Goal: Information Seeking & Learning: Find specific fact

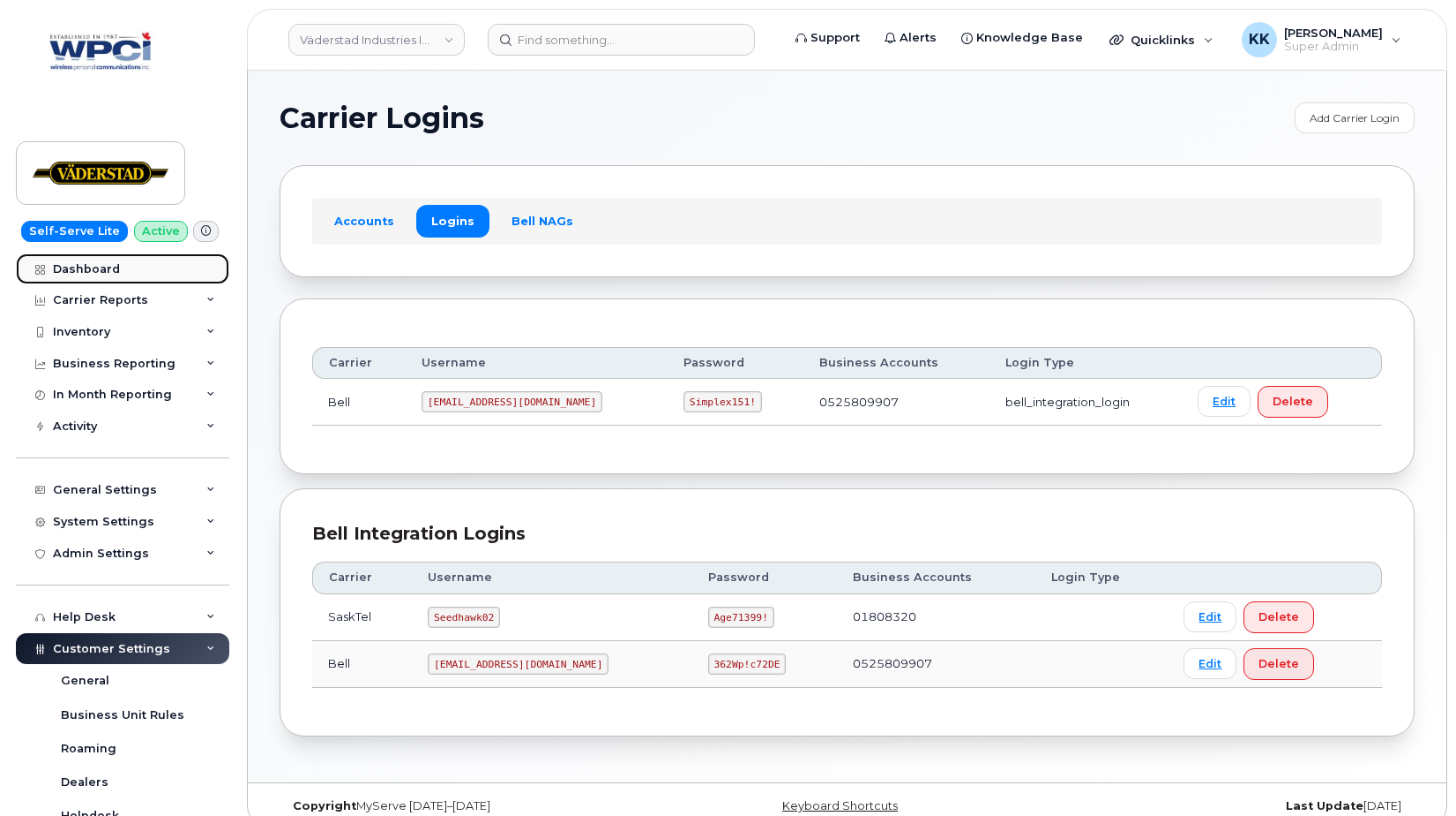
click at [71, 268] on div "Dashboard" at bounding box center [86, 269] width 67 height 14
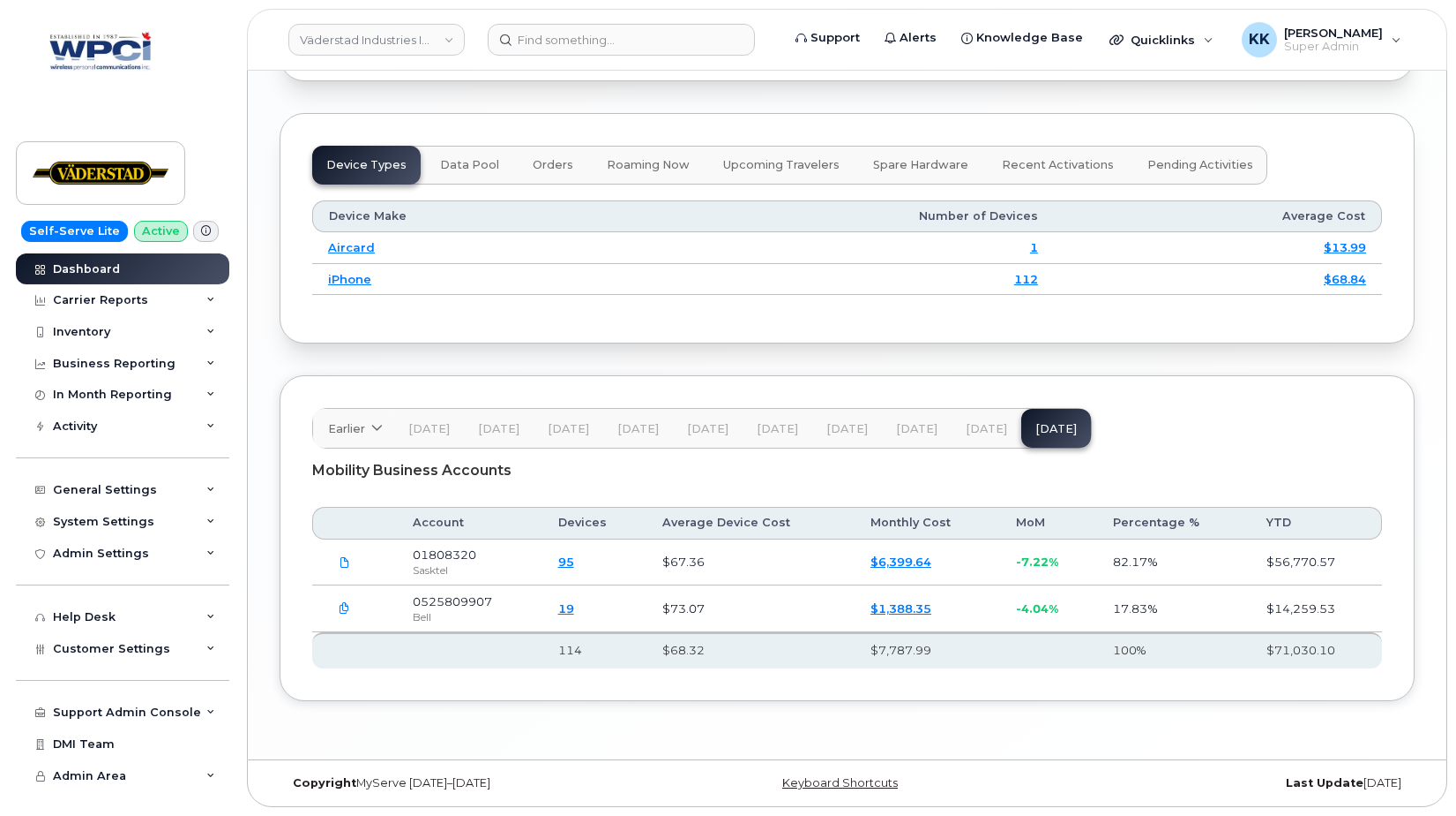
scroll to position [2269, 0]
click at [314, 56] on header "Väderstad Industries Inc Support Alerts Knowledge Base Quicklinks Suspend / Can…" at bounding box center [848, 39] width 1200 height 61
click at [318, 43] on link "Väderstad Industries Inc" at bounding box center [377, 39] width 177 height 32
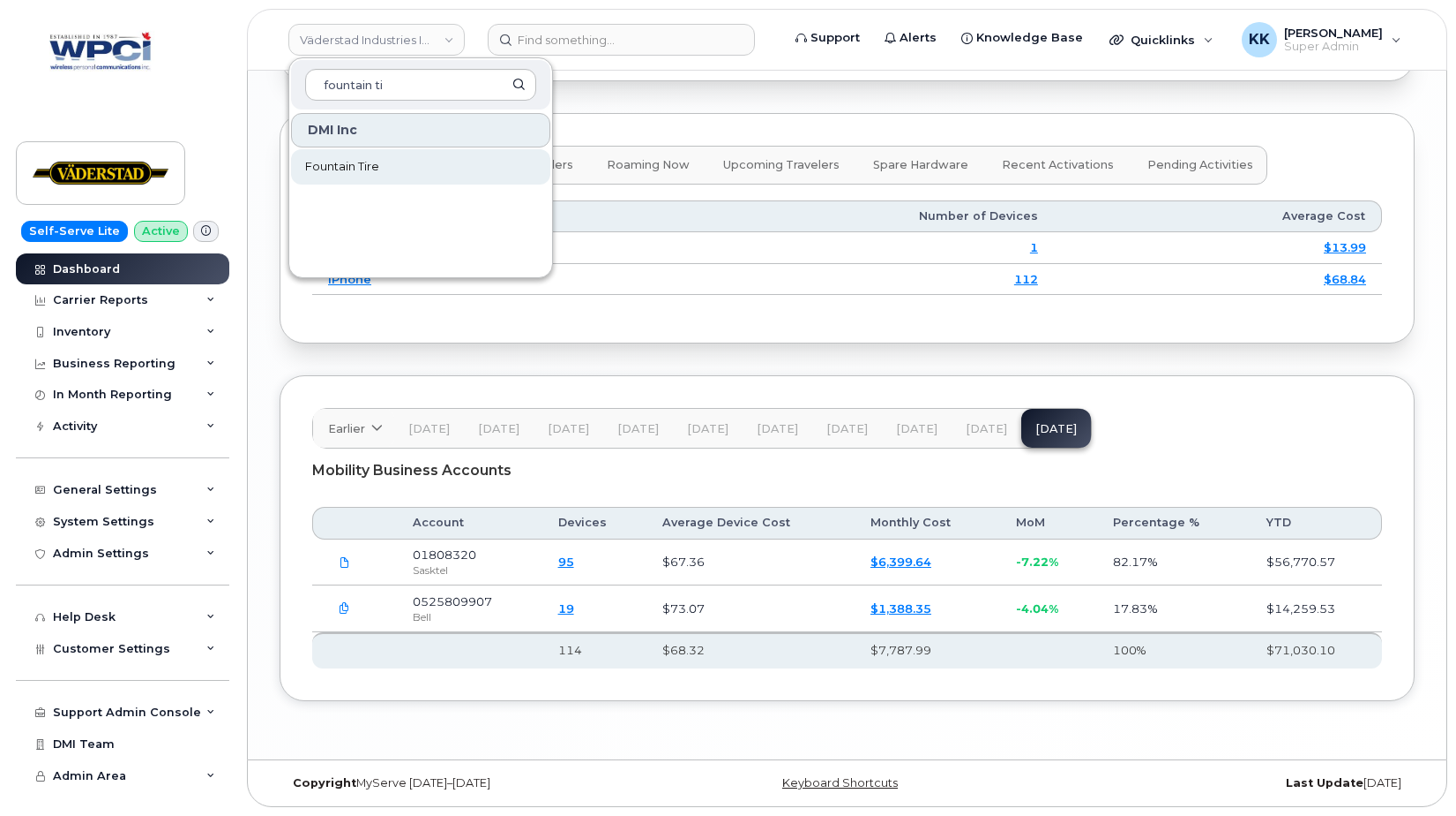
type input "fountain ti"
click at [397, 161] on link "Fountain Tire" at bounding box center [421, 167] width 259 height 36
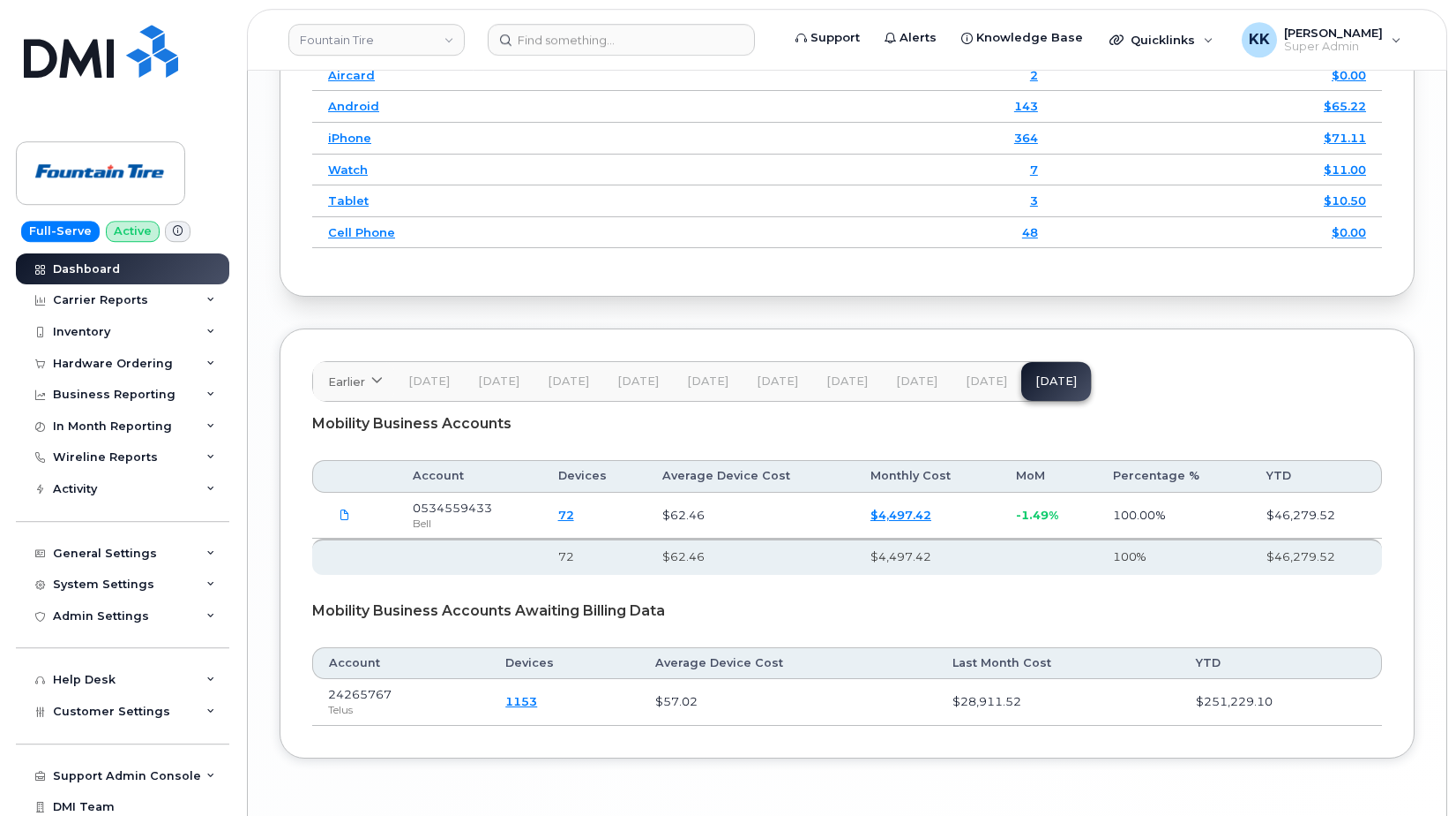
scroll to position [2531, 0]
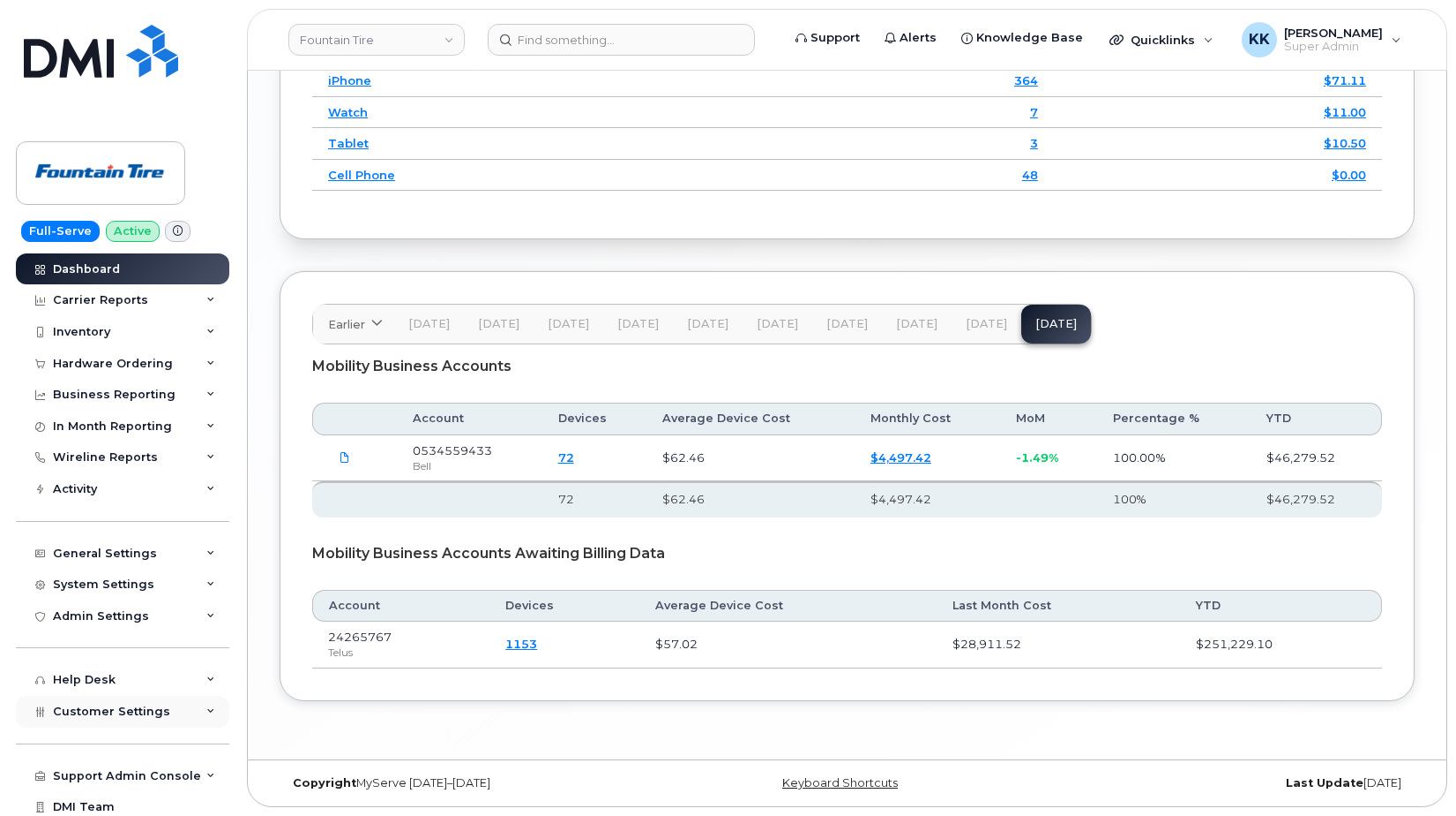
click at [120, 701] on div "Customer Settings" at bounding box center [122, 711] width 213 height 32
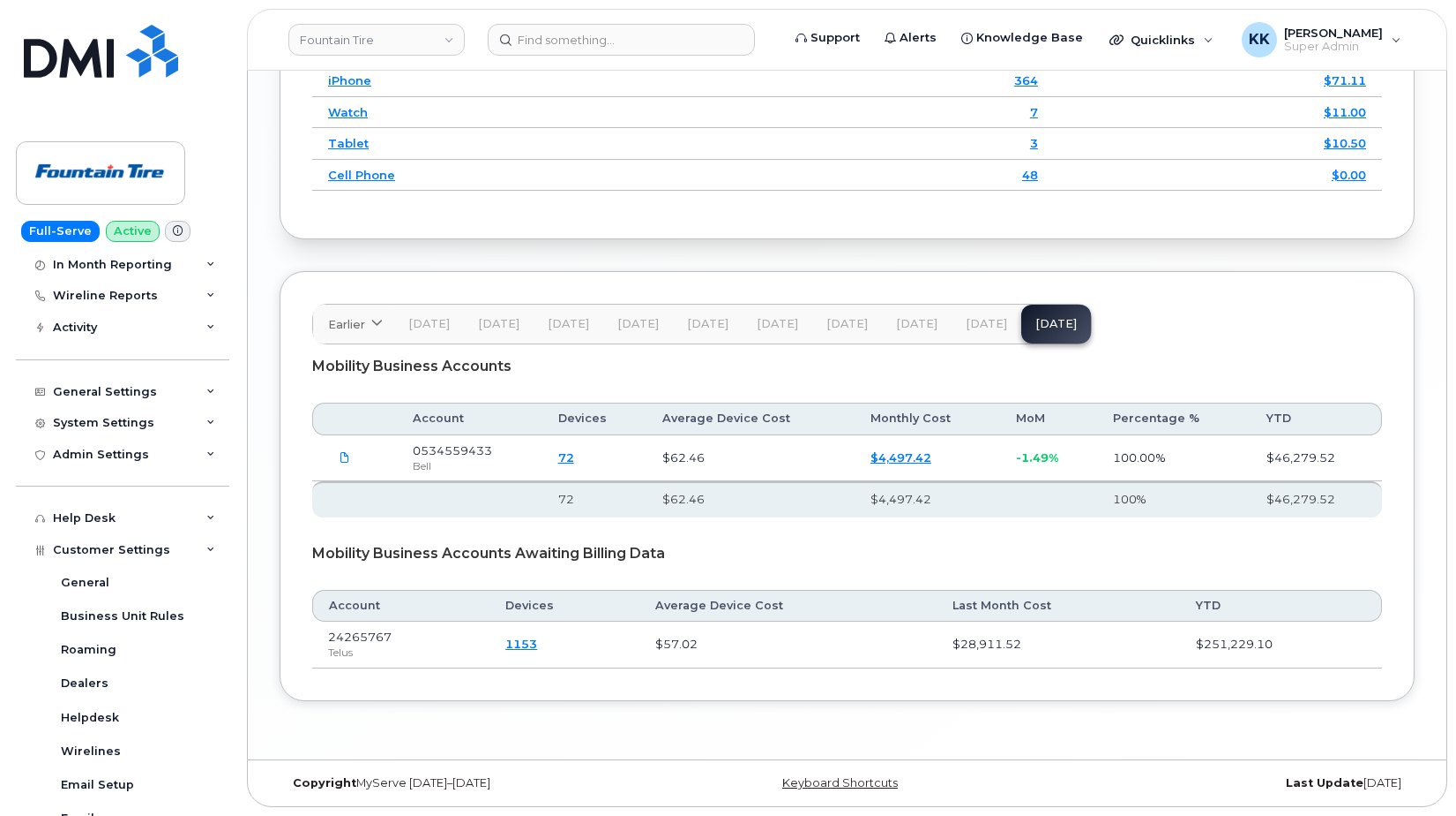
scroll to position [339, 0]
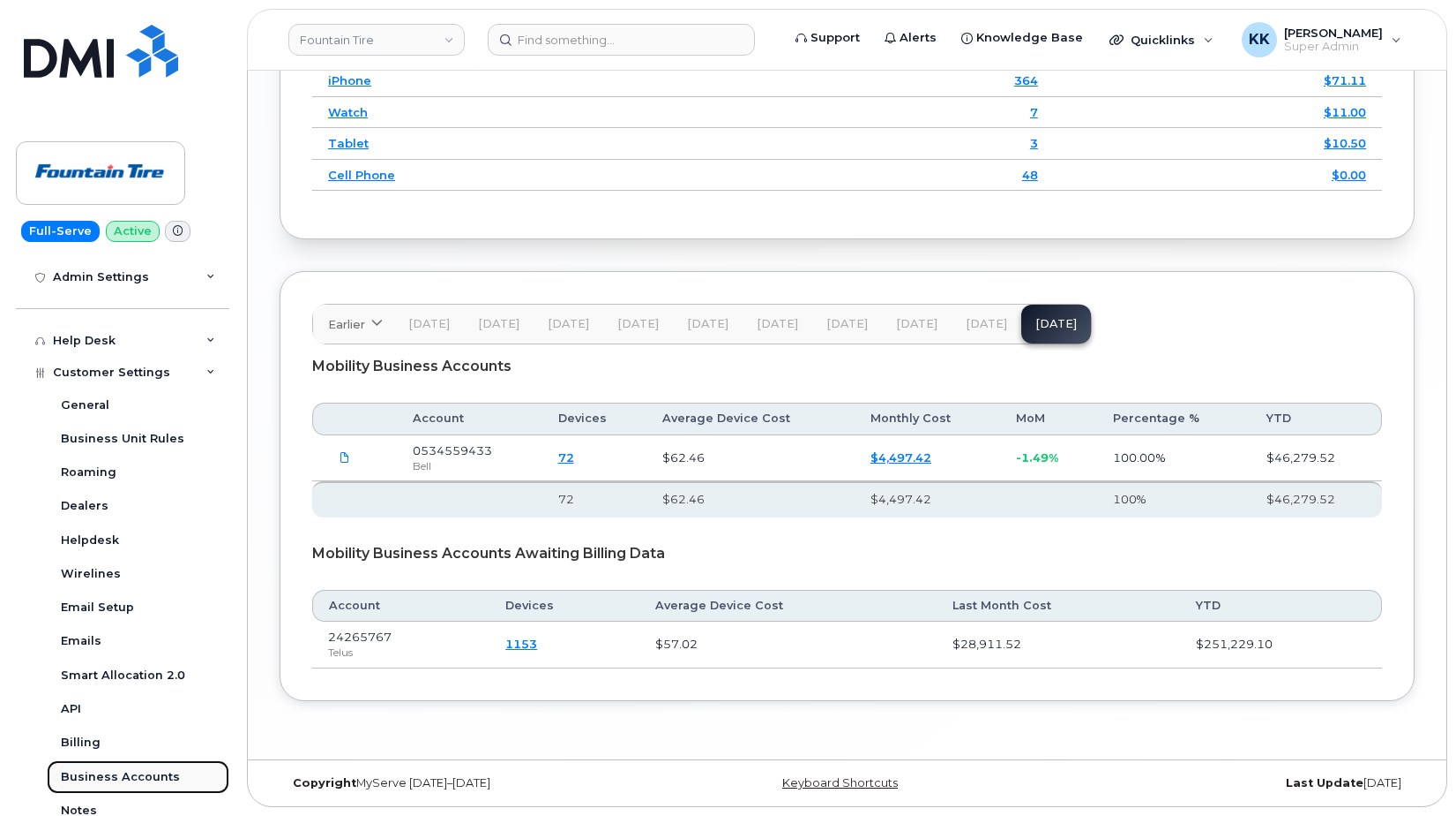
click at [142, 766] on link "Business Accounts" at bounding box center [137, 777] width 182 height 34
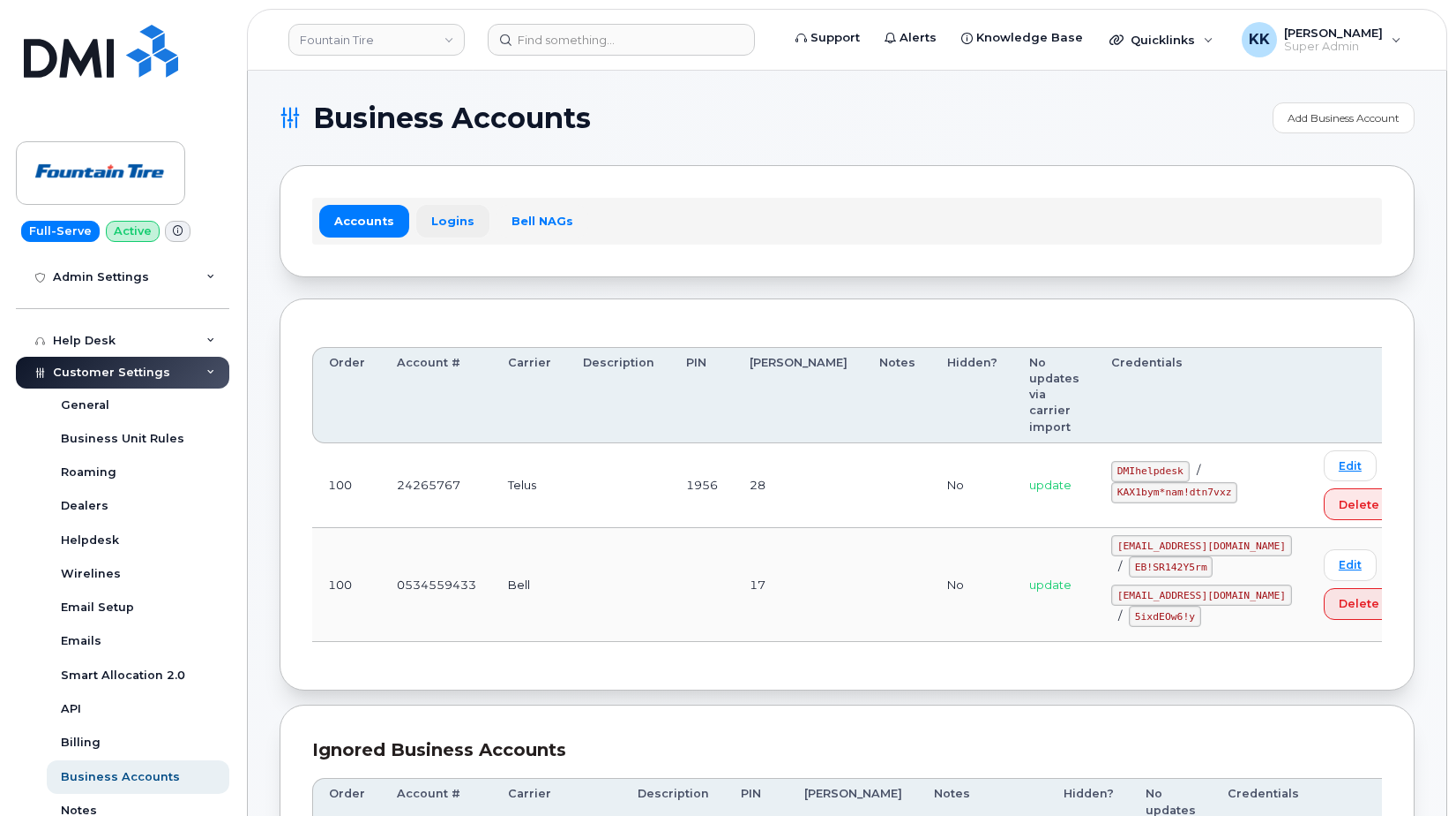
click at [428, 223] on link "Logins" at bounding box center [453, 220] width 73 height 32
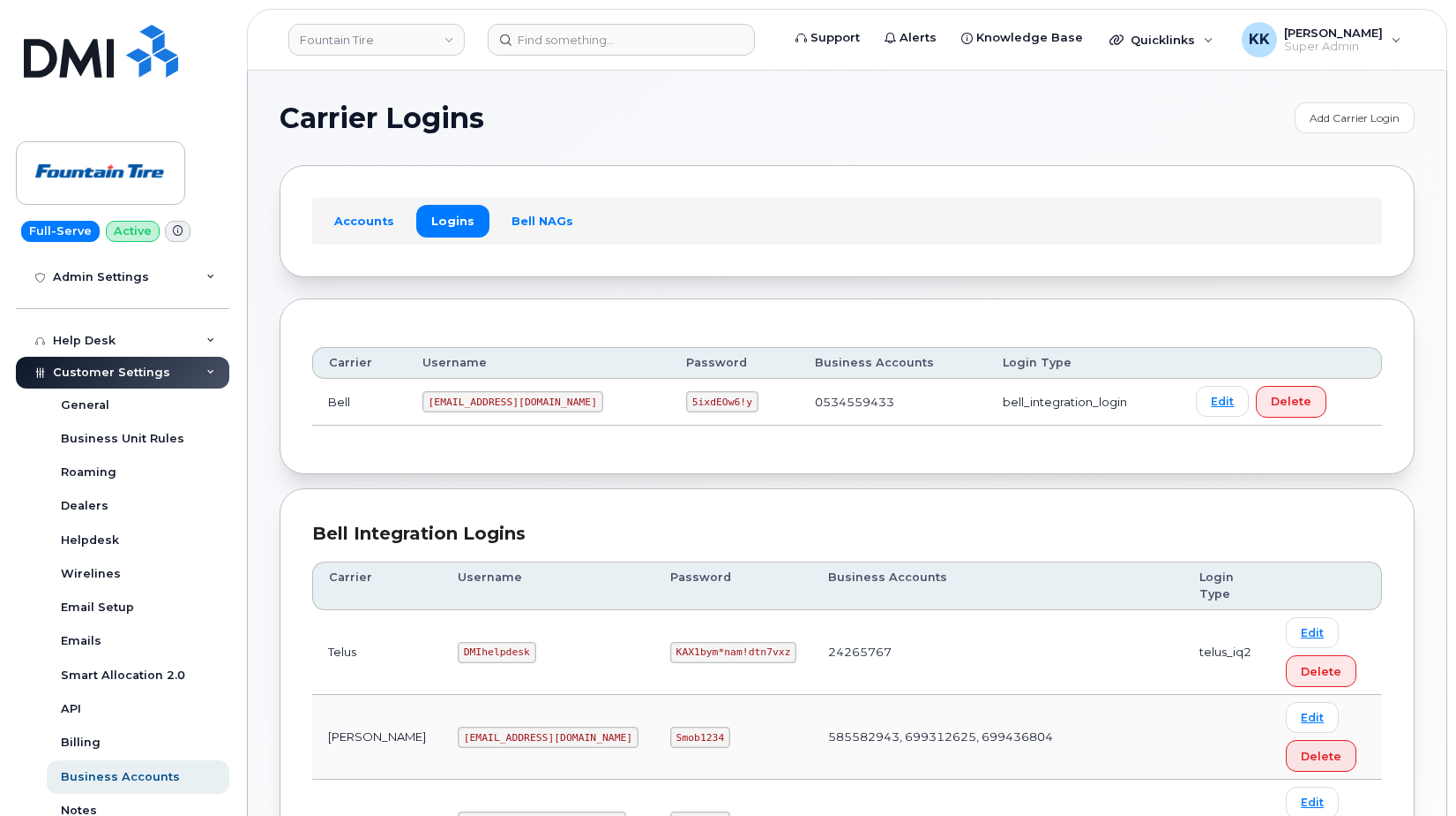
scroll to position [180, 0]
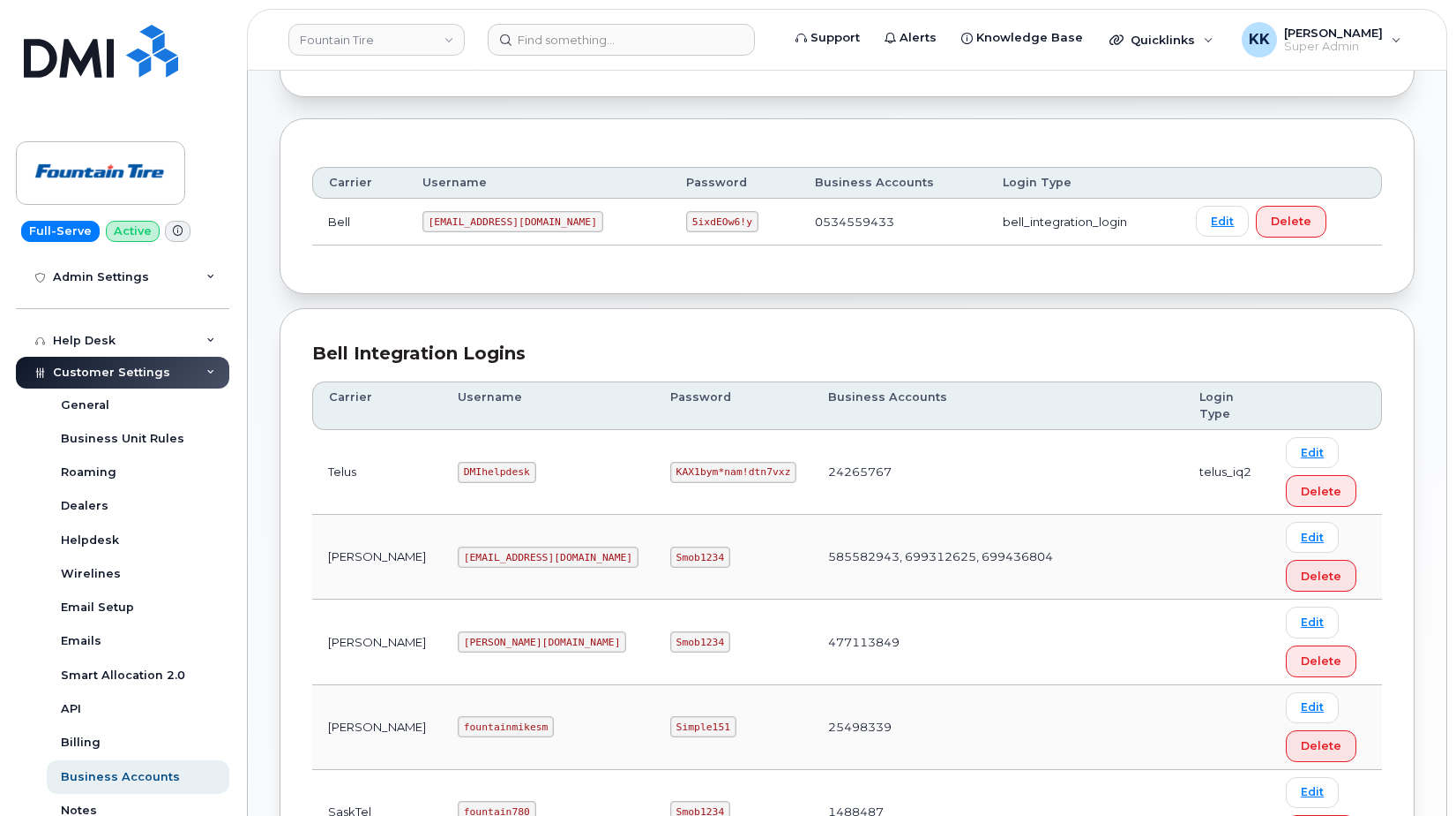
click at [458, 476] on code "DMIhelpdesk" at bounding box center [498, 471] width 79 height 21
copy code "DMIhelpdesk"
click at [671, 469] on code "KAX1bym*nam!dtn7vxz" at bounding box center [734, 471] width 126 height 21
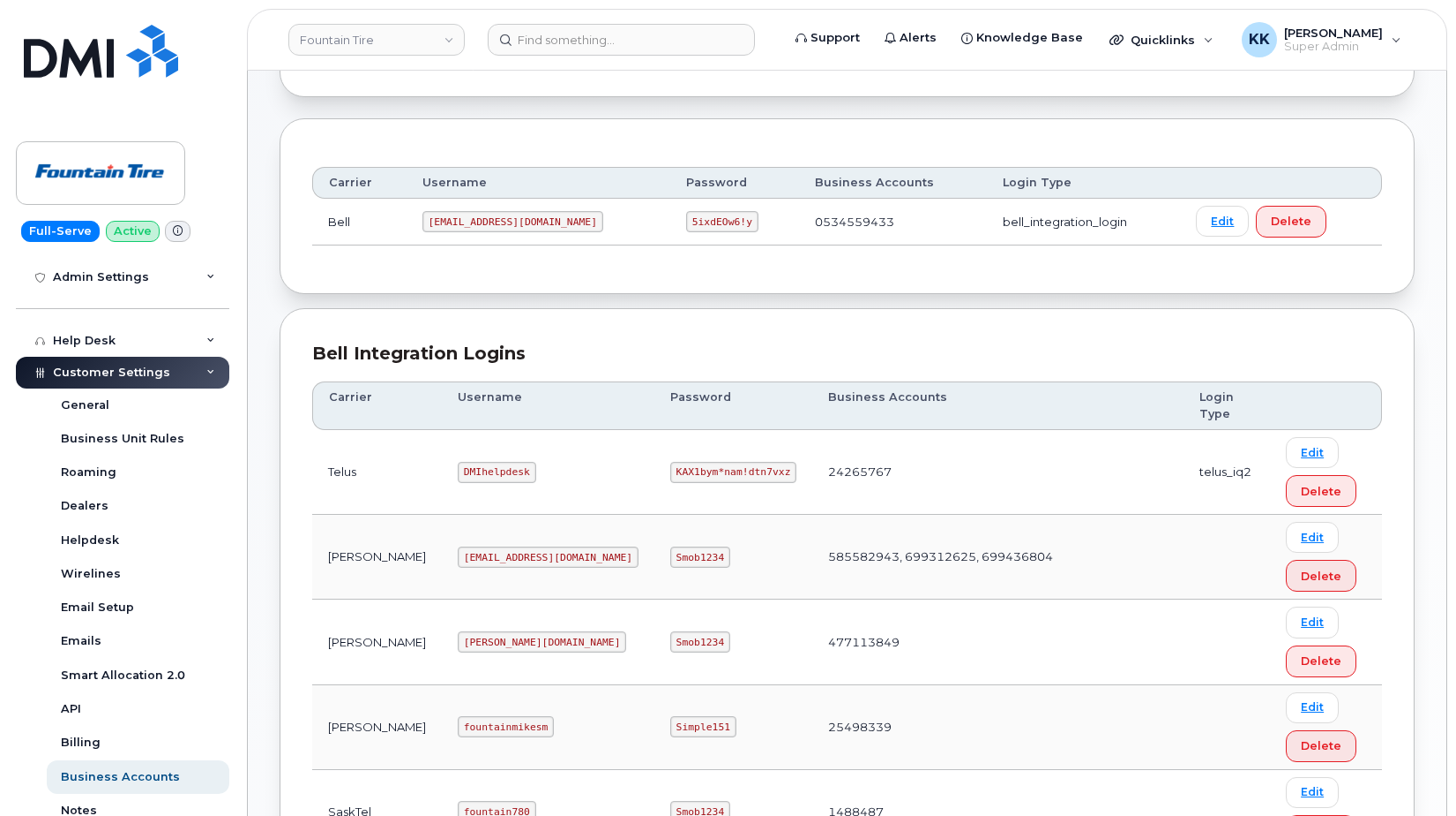
click at [671, 469] on code "KAX1bym*nam!dtn7vxz" at bounding box center [734, 471] width 126 height 21
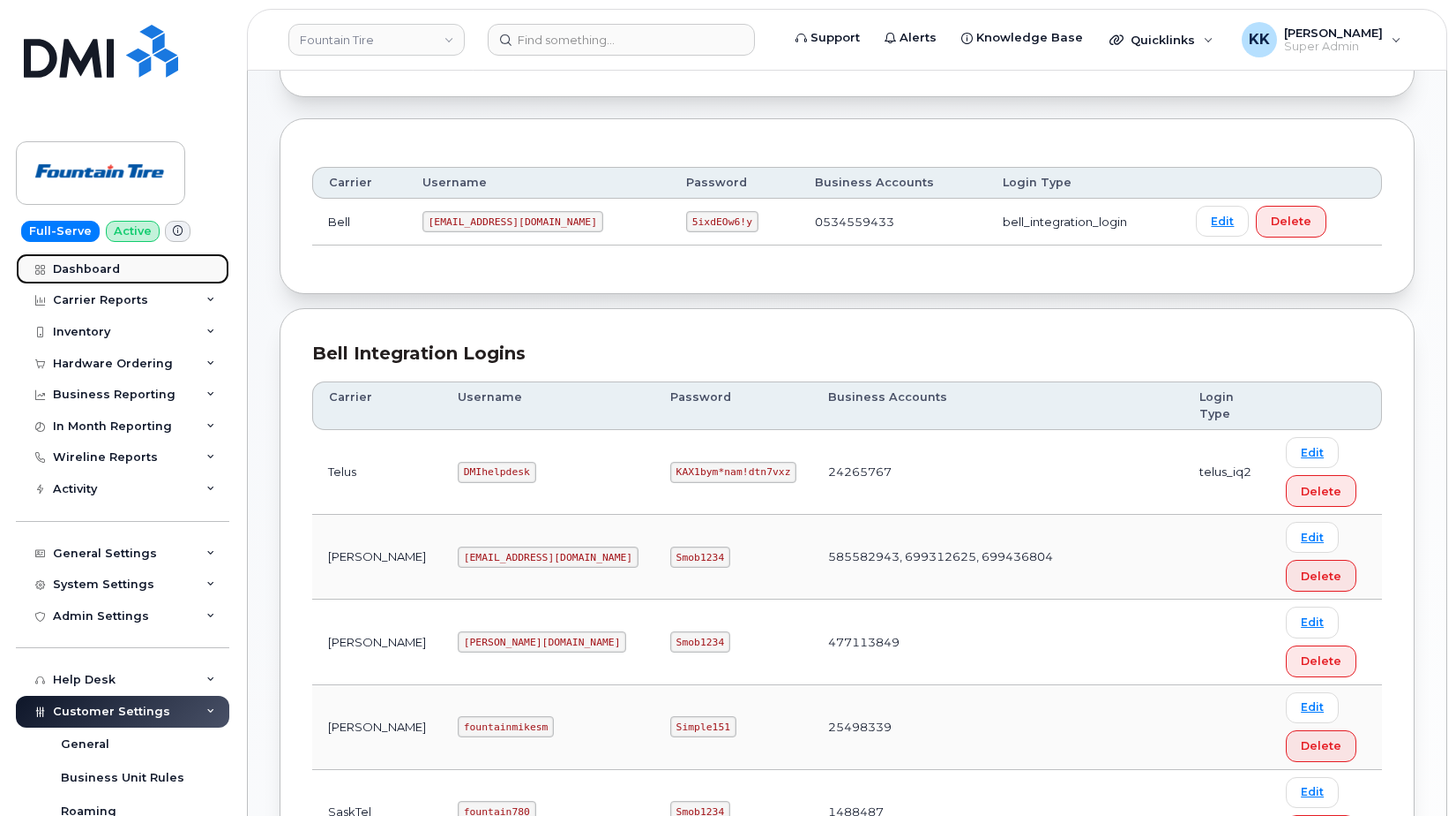
click at [72, 260] on link "Dashboard" at bounding box center [122, 269] width 213 height 32
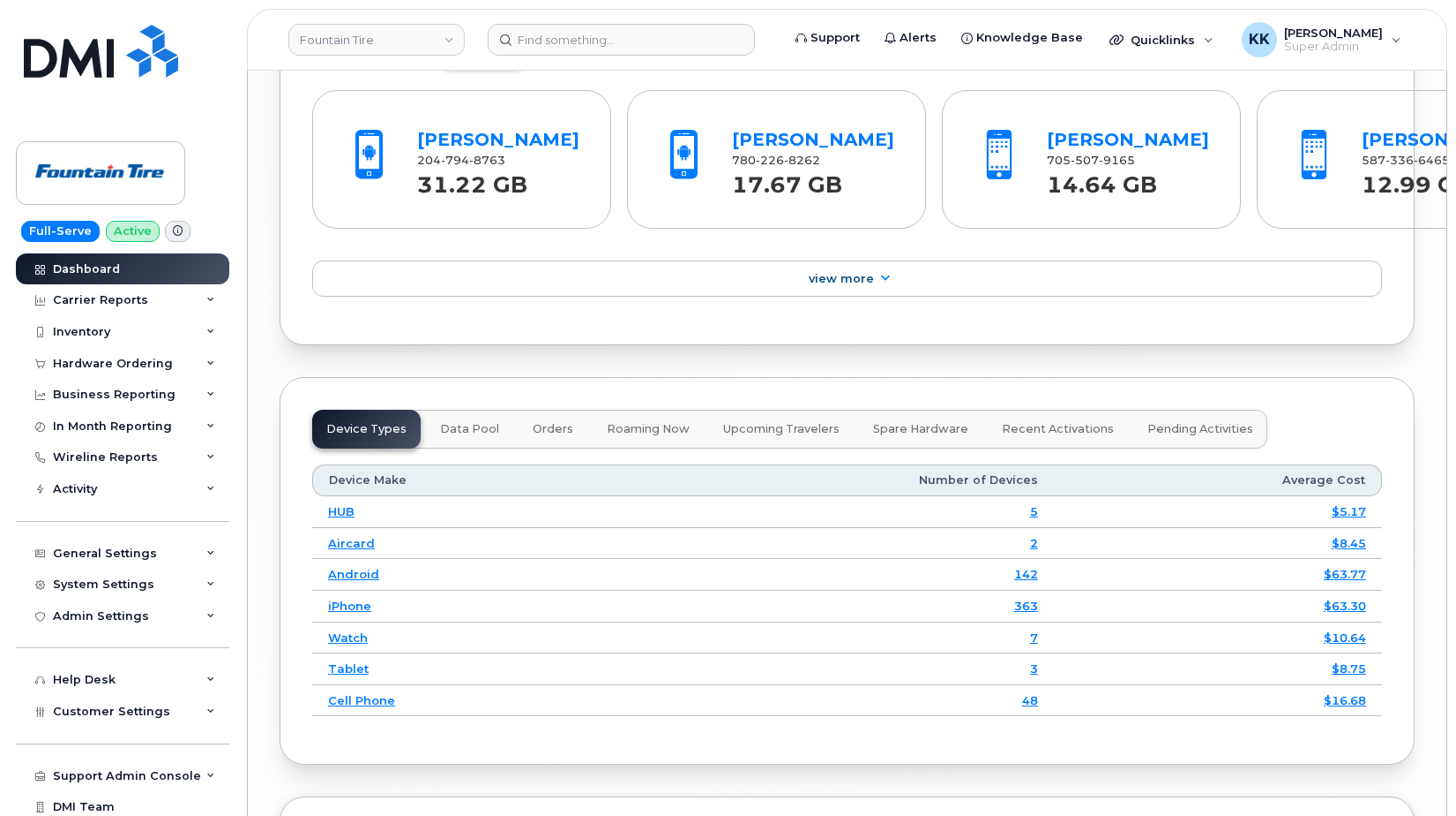
scroll to position [2426, 0]
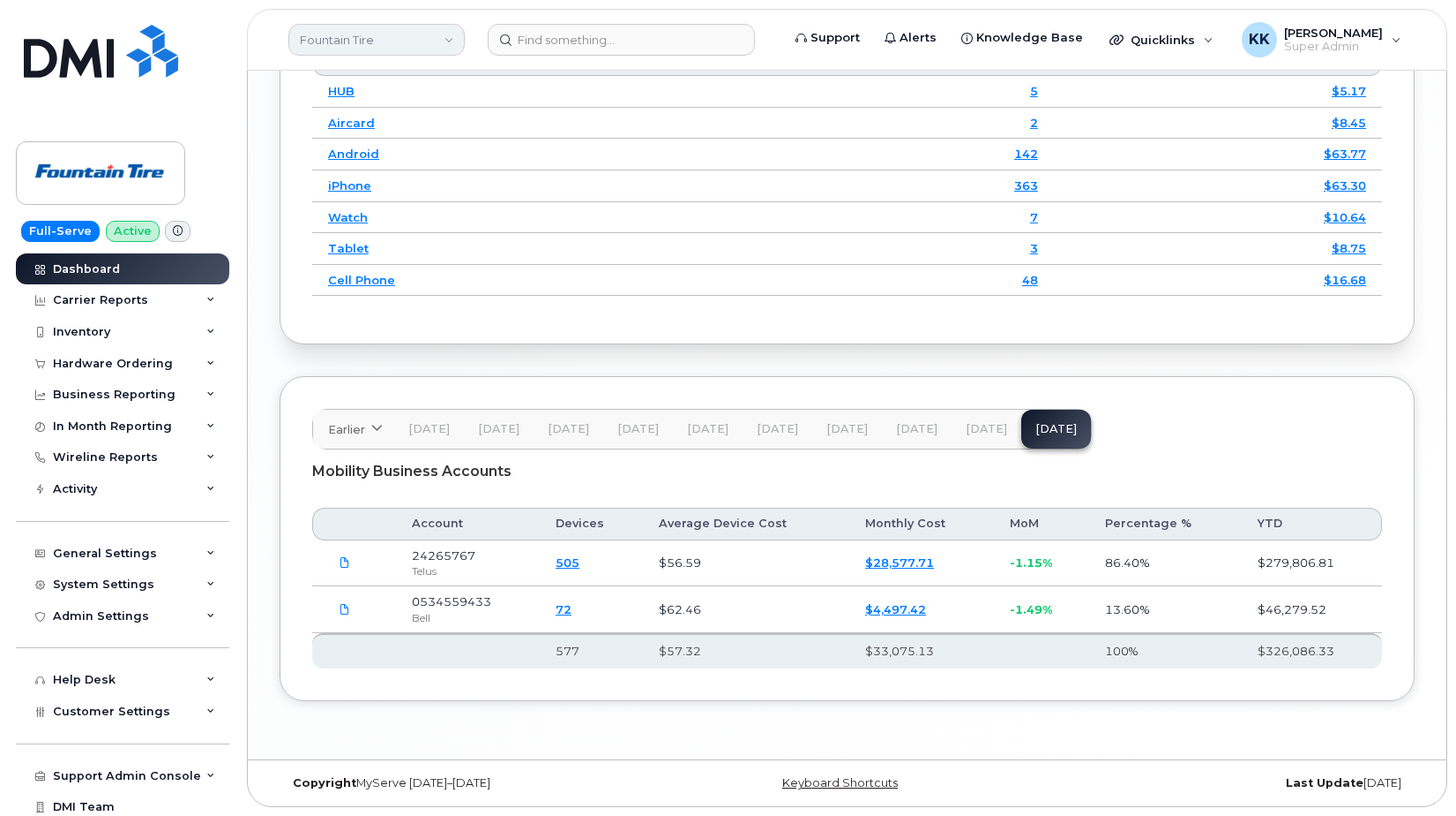
click at [369, 49] on link "Fountain Tire" at bounding box center [377, 39] width 177 height 32
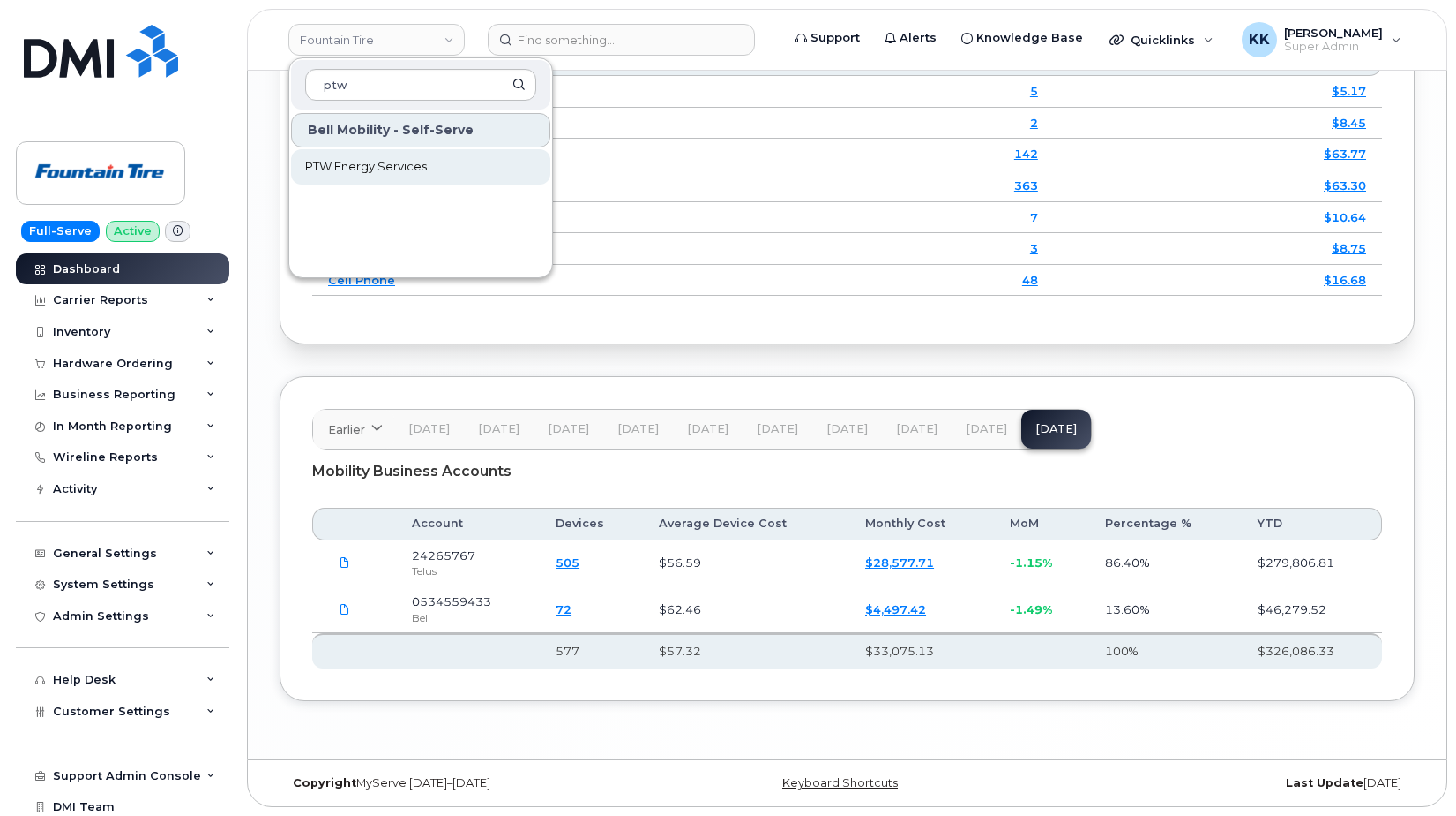
type input "ptw"
click at [356, 169] on span "PTW Energy Services" at bounding box center [366, 166] width 122 height 17
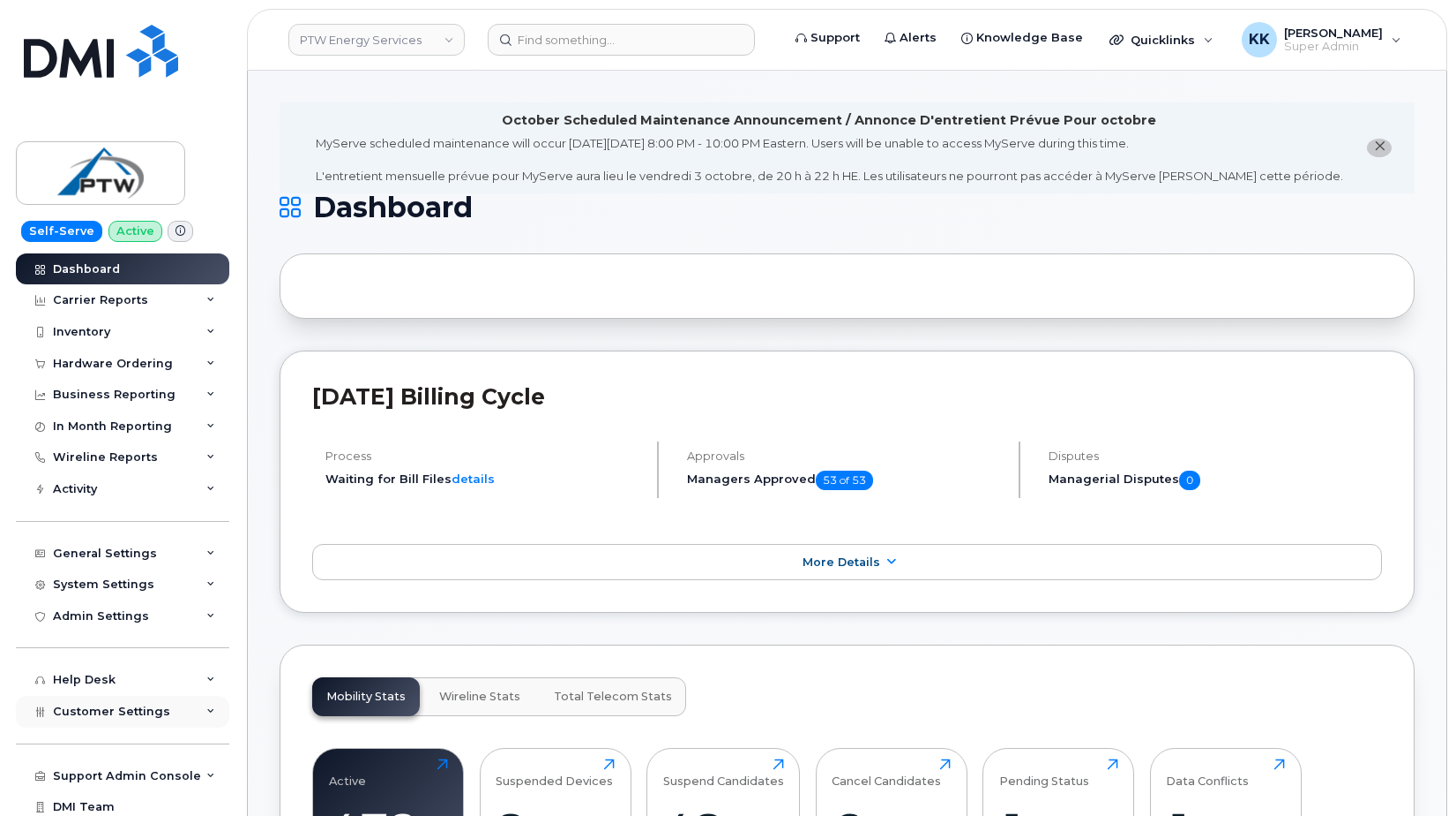
click at [87, 710] on span "Customer Settings" at bounding box center [112, 711] width 117 height 13
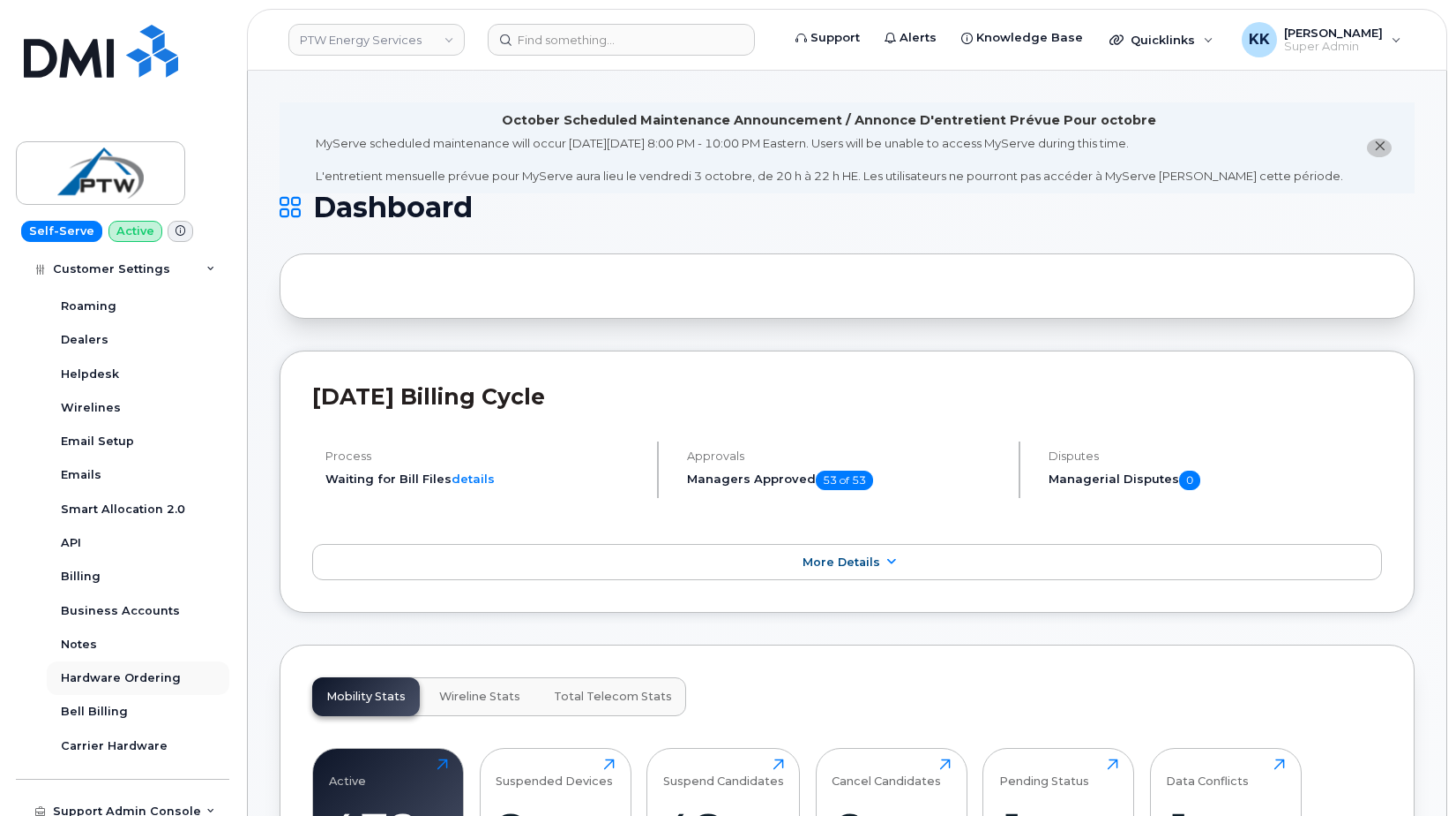
scroll to position [509, 0]
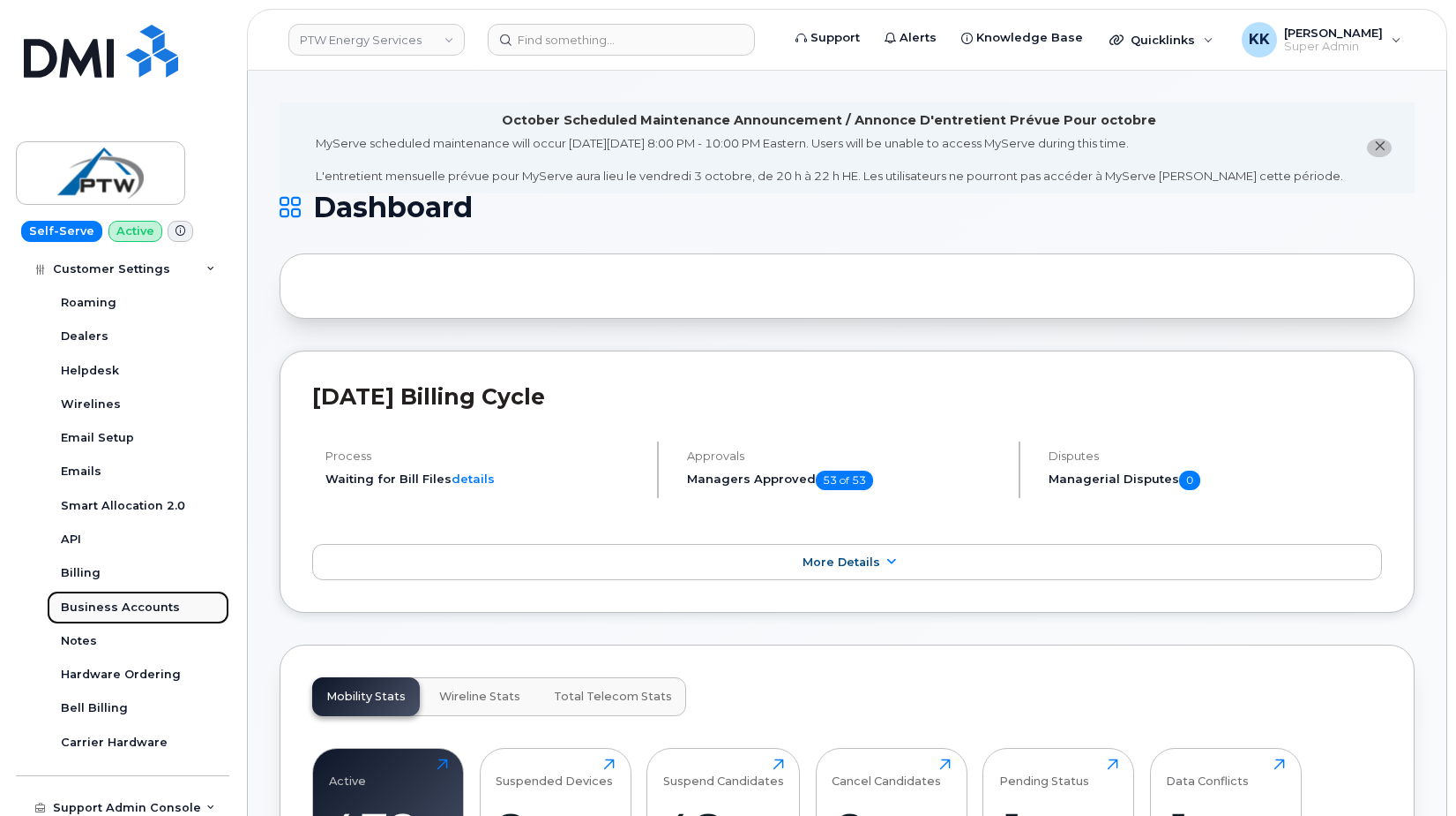
click at [108, 607] on div "Business Accounts" at bounding box center [120, 607] width 119 height 16
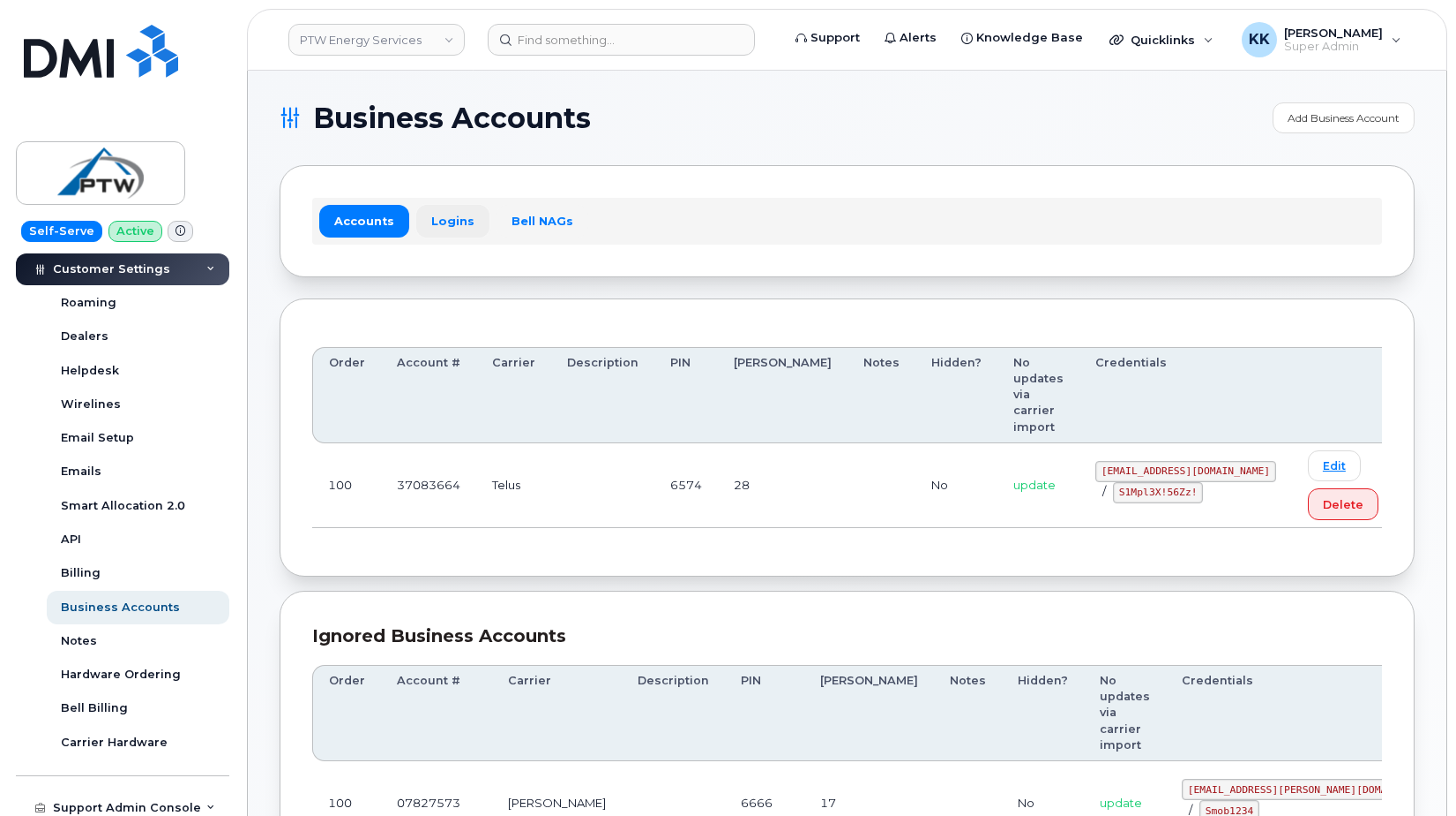
click at [451, 211] on link "Logins" at bounding box center [453, 220] width 73 height 32
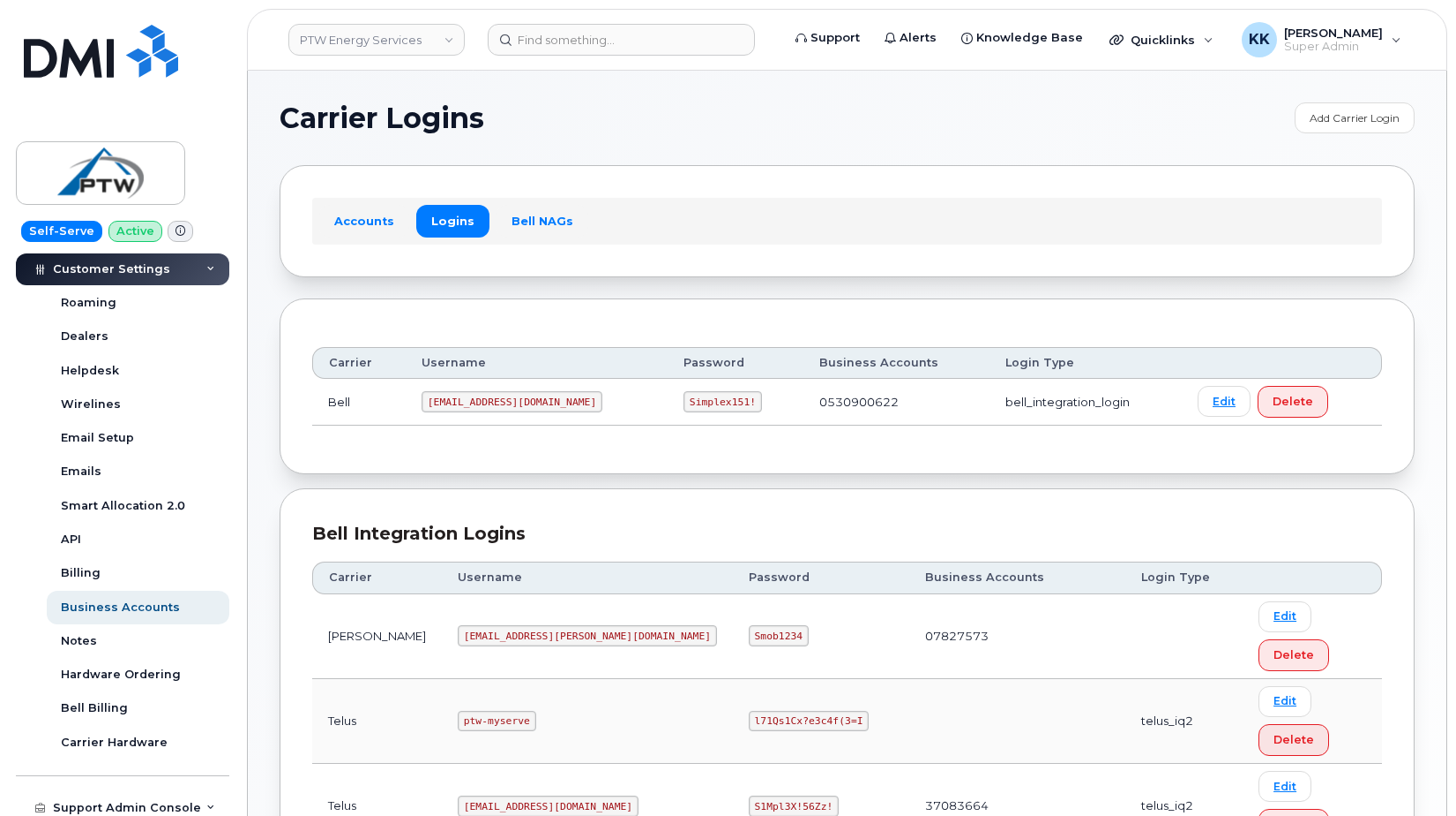
scroll to position [180, 0]
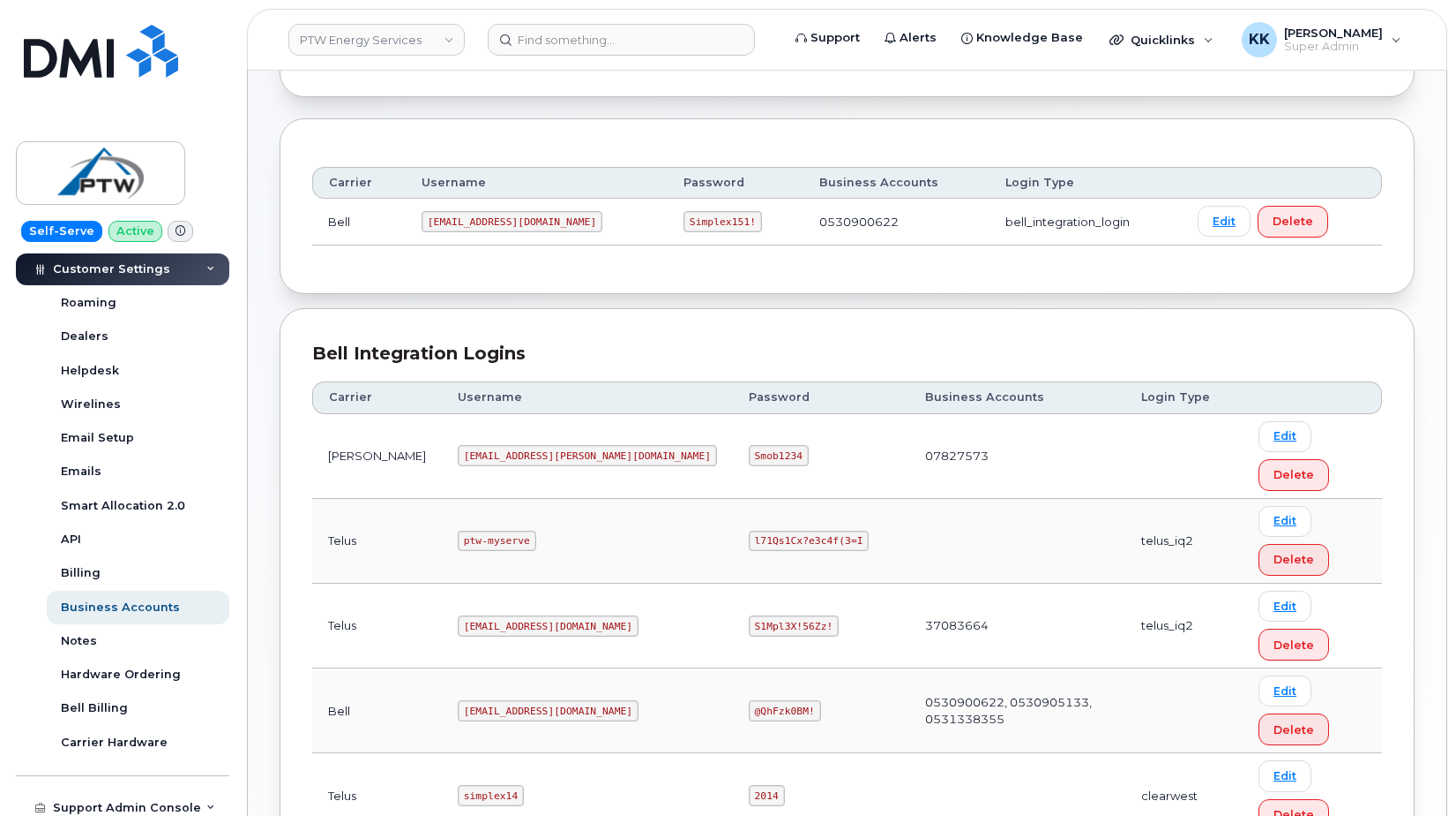
click at [464, 615] on code "svc_simplex@ptwenergy.com" at bounding box center [548, 625] width 181 height 21
click at [749, 615] on code "S1Mpl3X!56Zz!" at bounding box center [794, 625] width 90 height 21
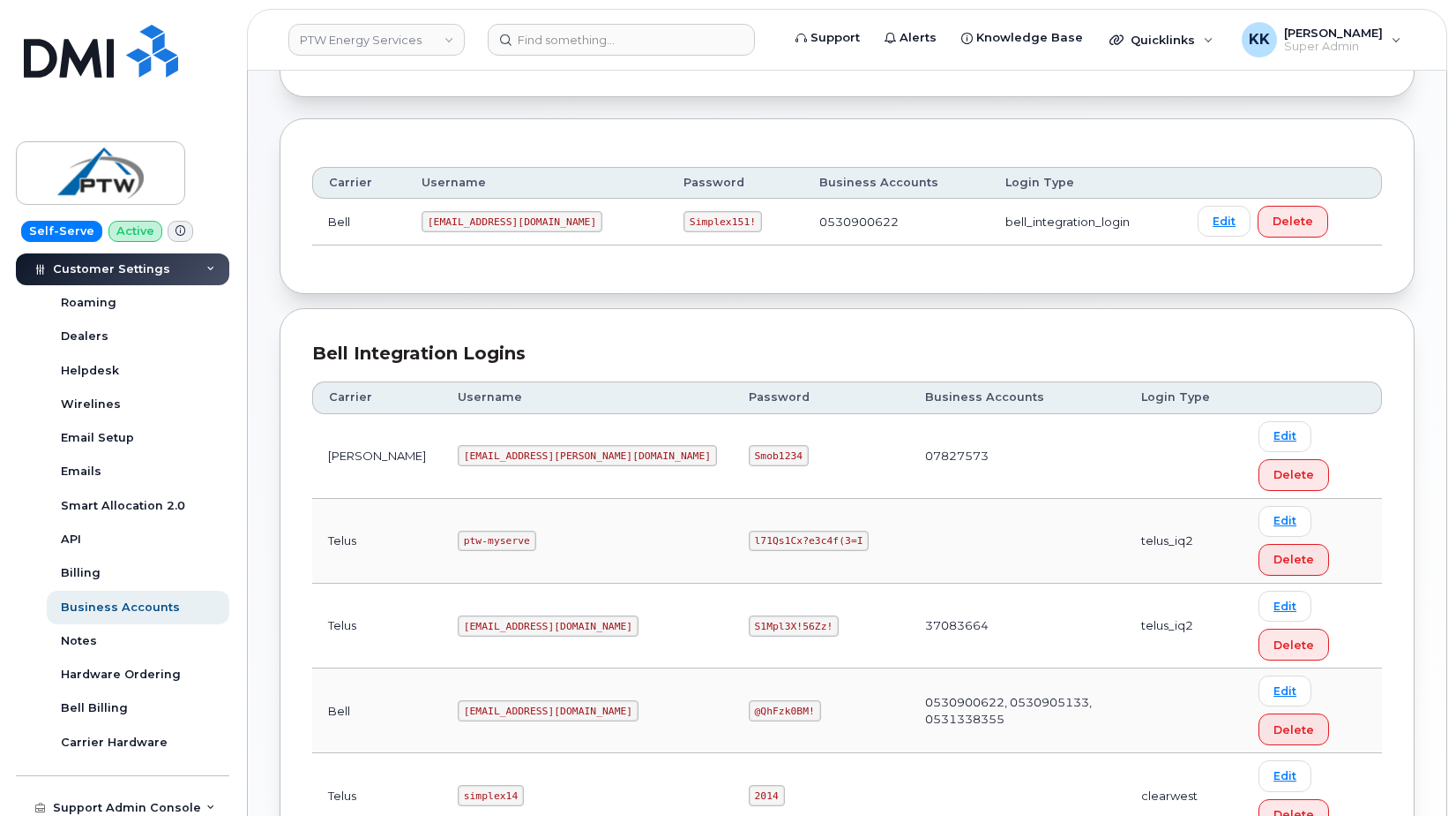
click at [749, 615] on code "S1Mpl3X!56Zz!" at bounding box center [794, 625] width 90 height 21
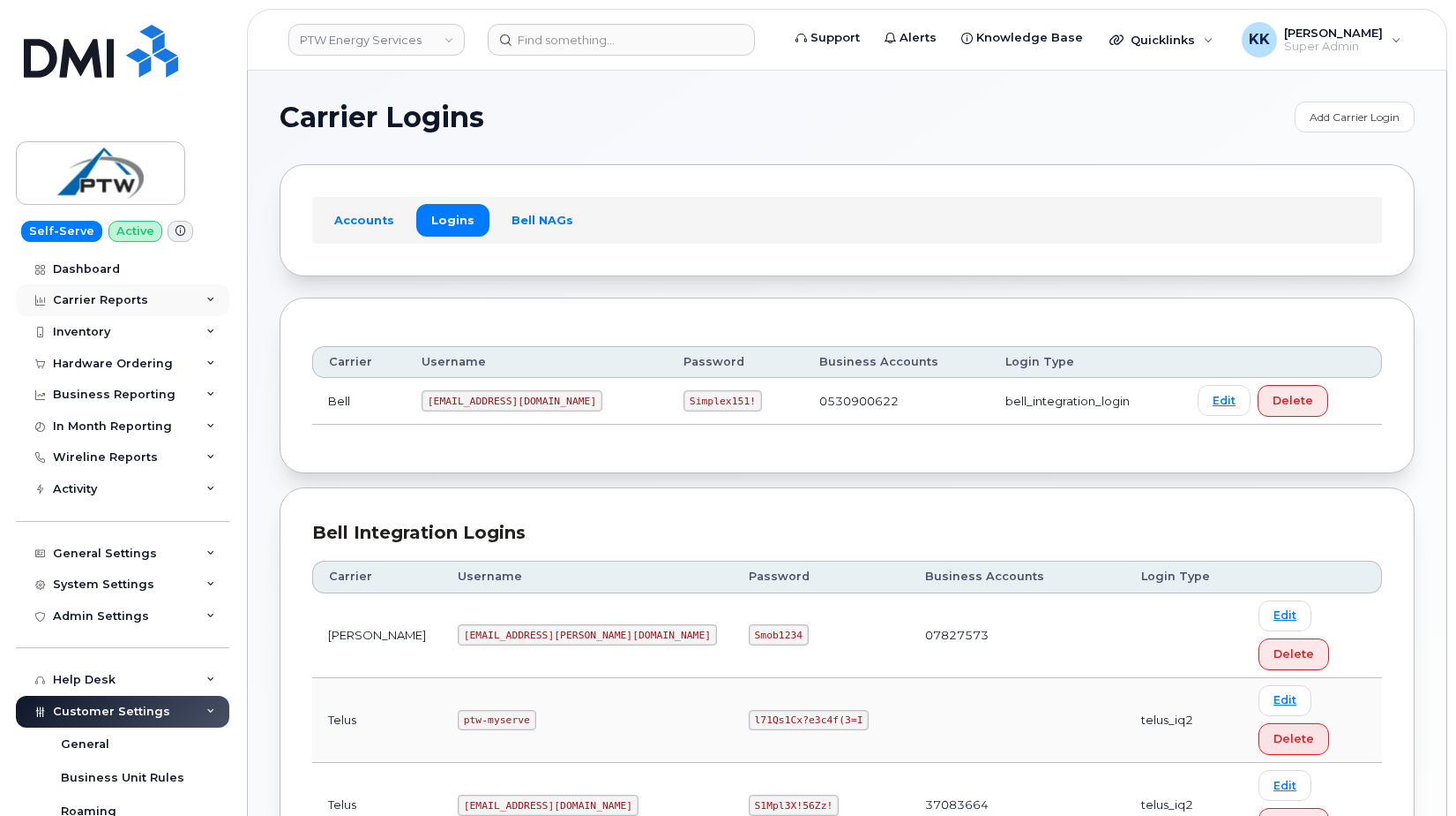
scroll to position [0, 0]
click at [91, 269] on div "Dashboard" at bounding box center [86, 269] width 67 height 14
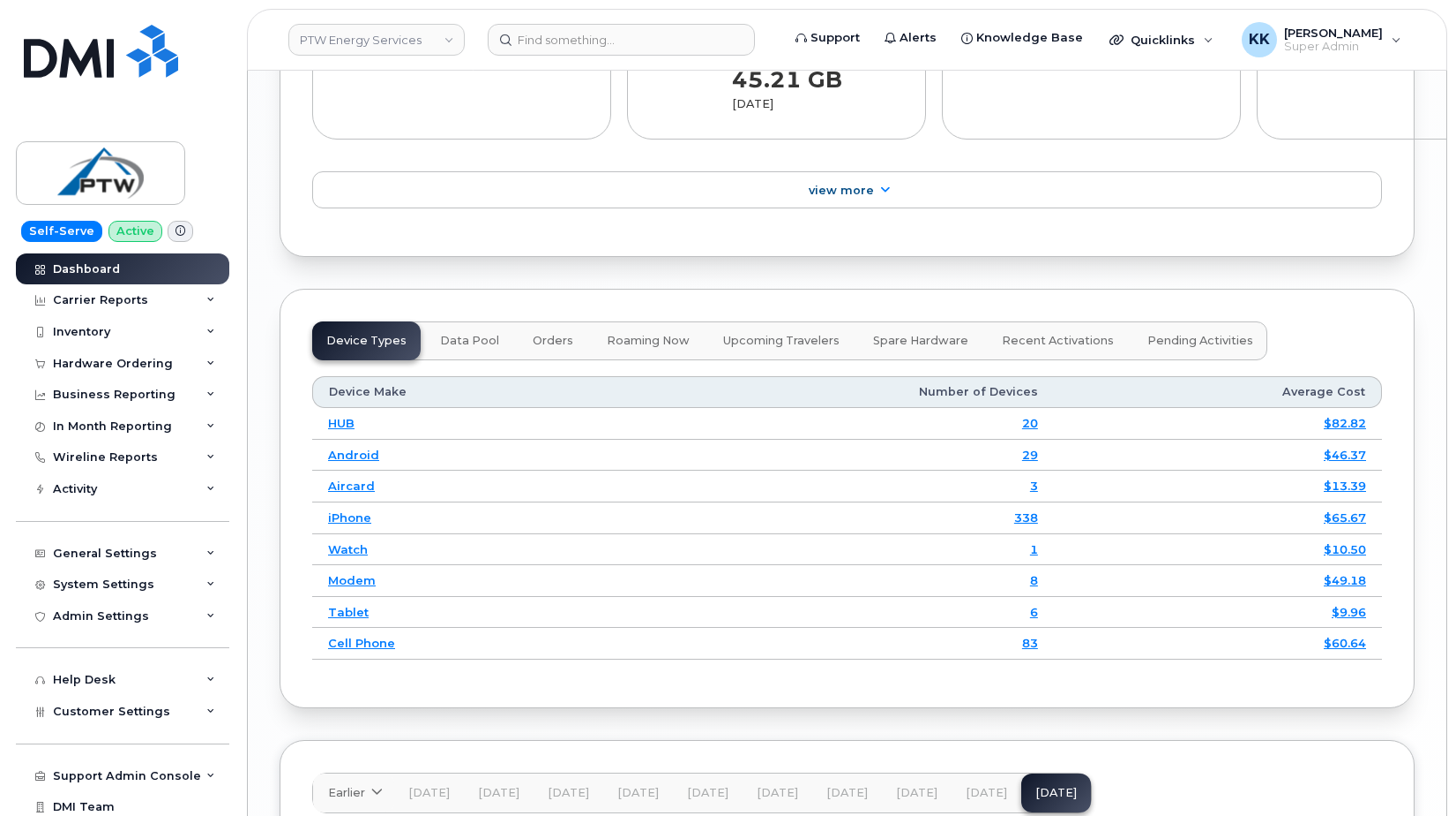
scroll to position [2503, 0]
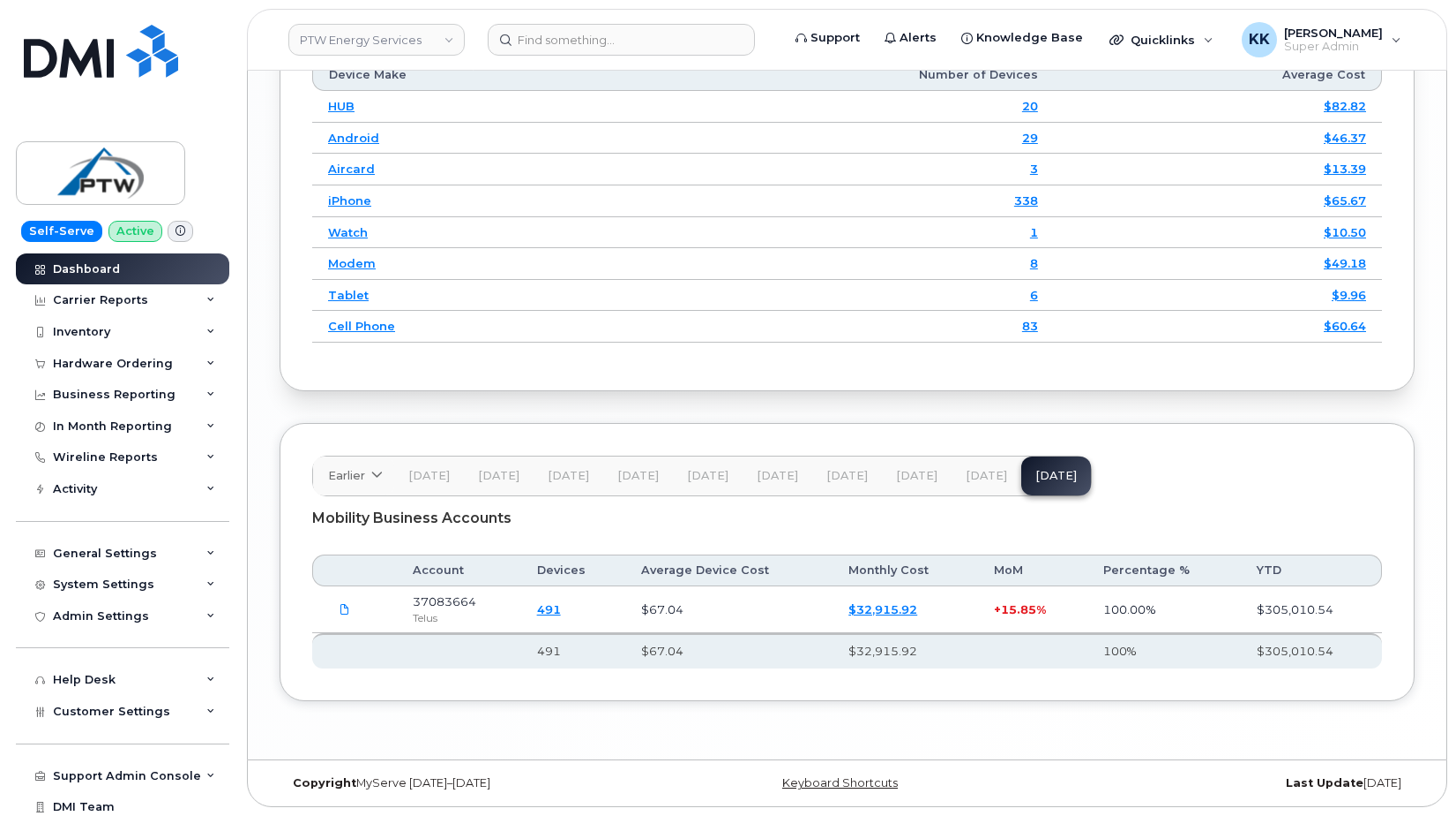
click at [889, 611] on link "$32,915.92" at bounding box center [882, 609] width 69 height 14
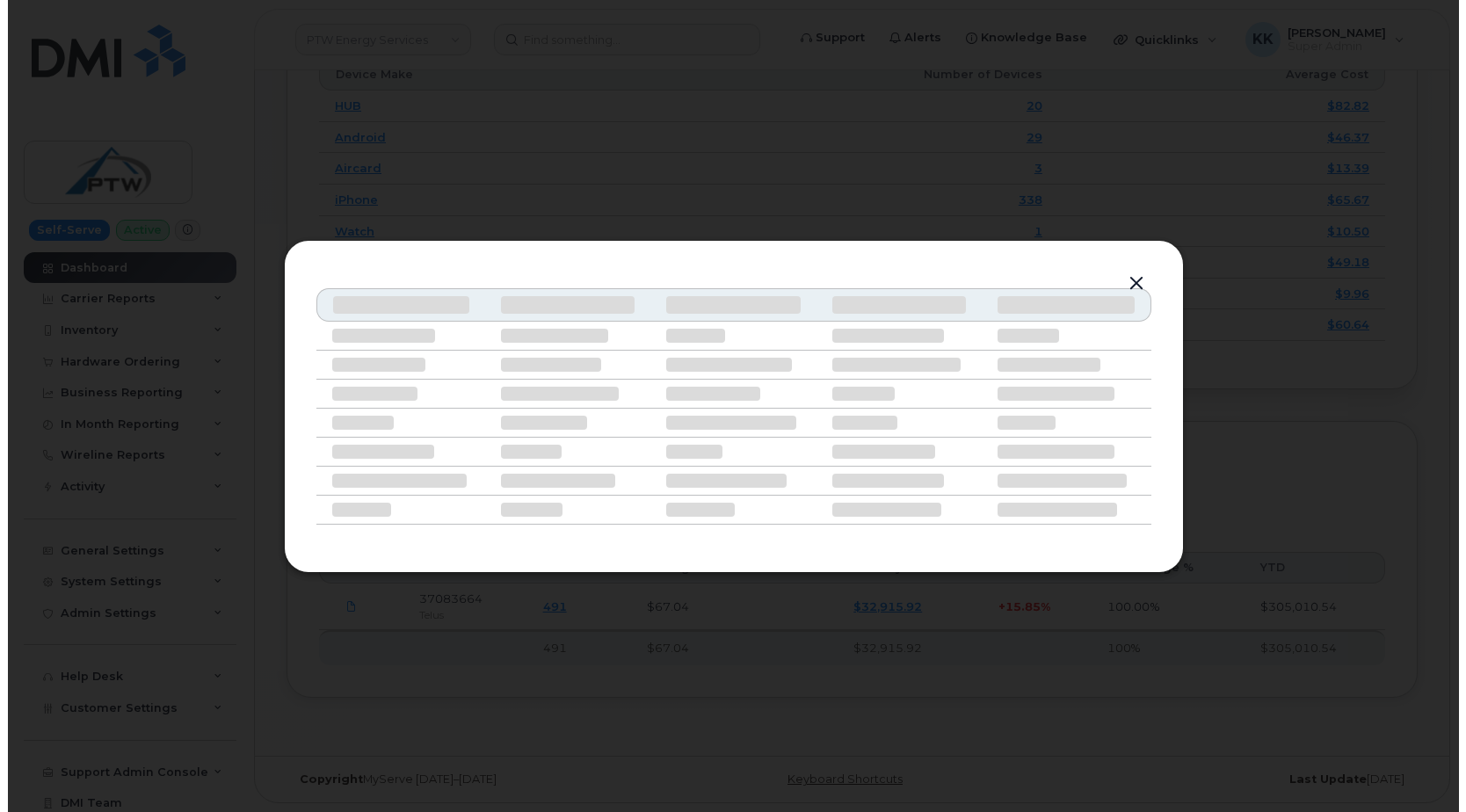
scroll to position [2465, 0]
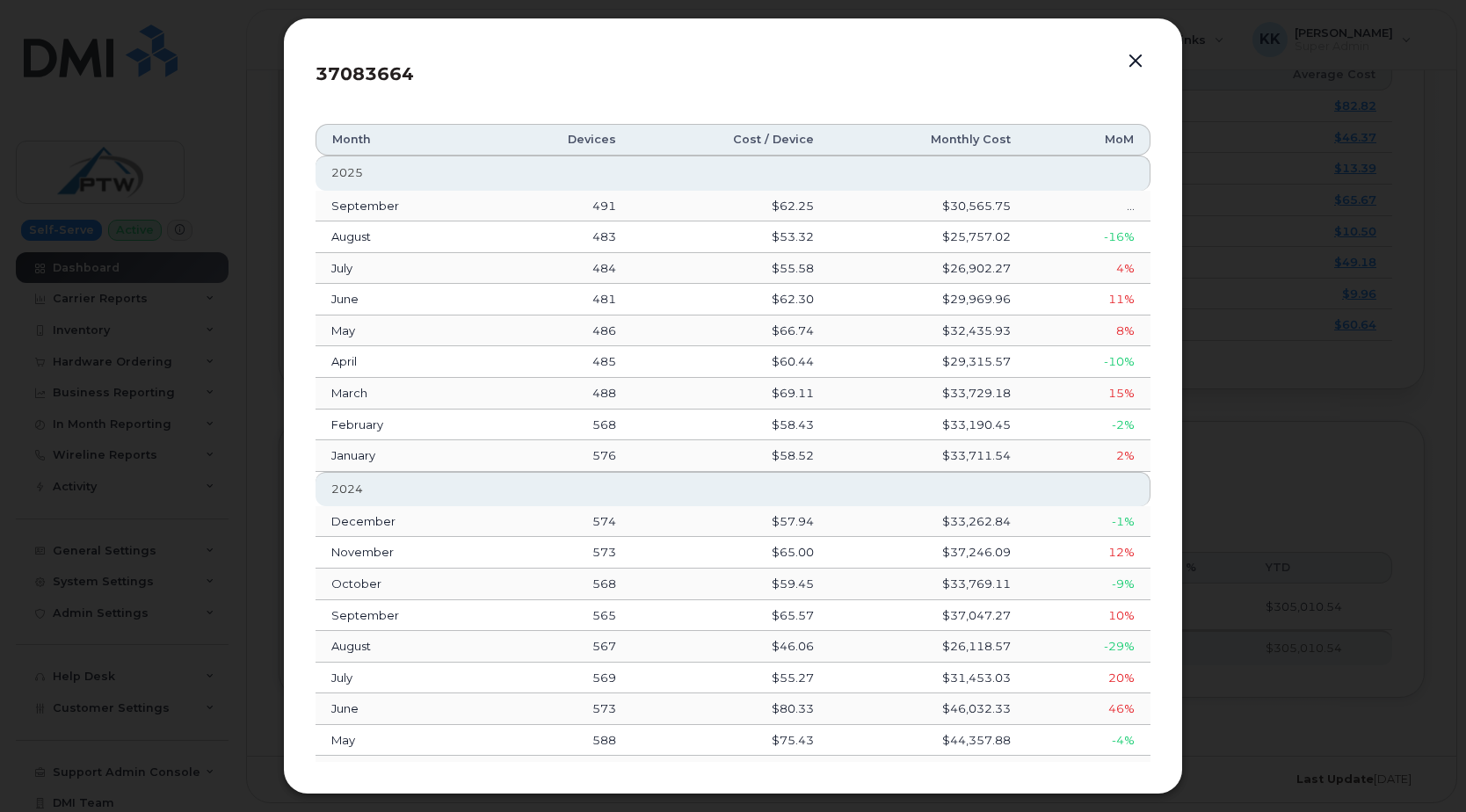
click at [1130, 62] on button "button" at bounding box center [1135, 61] width 26 height 25
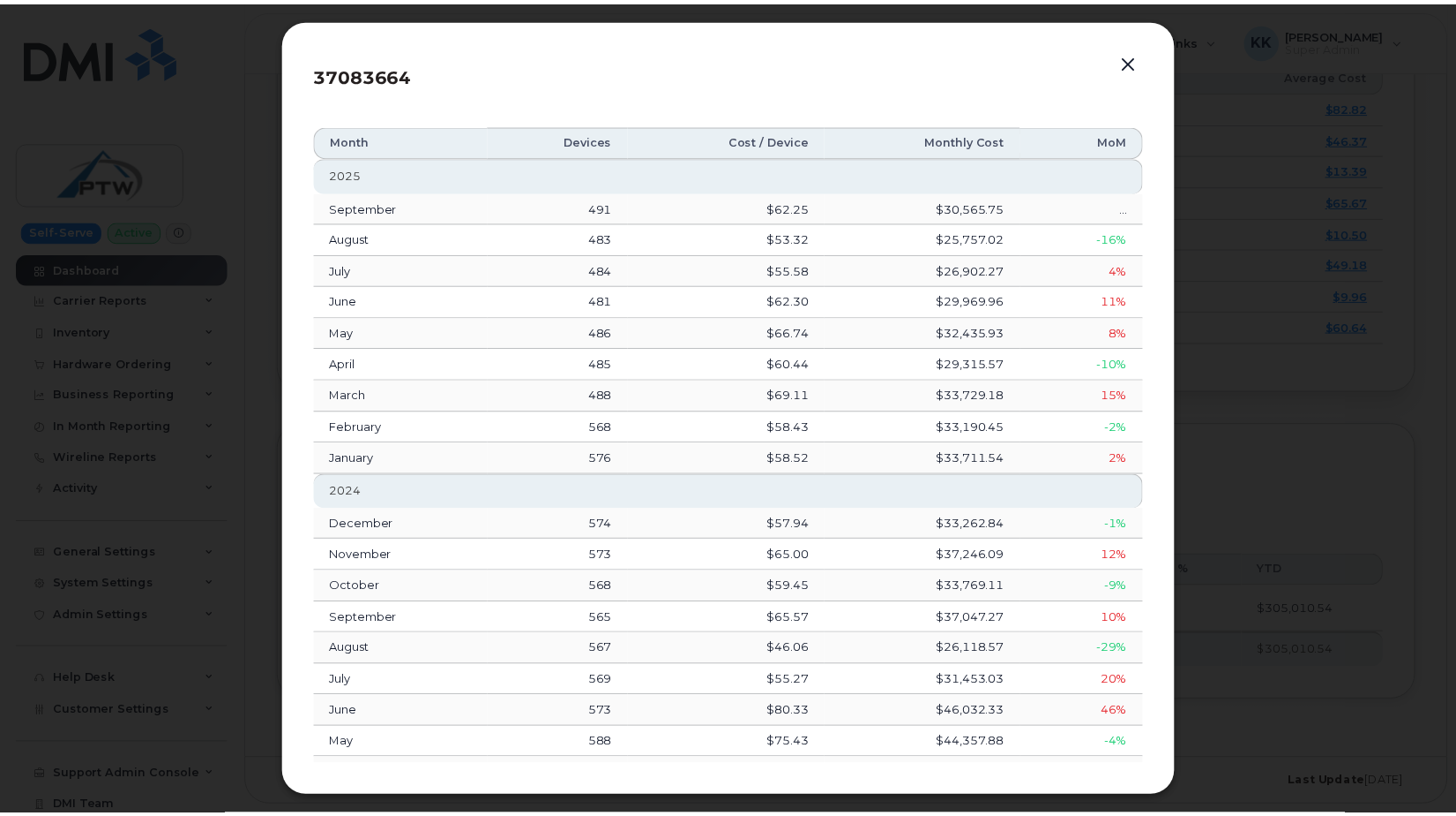
scroll to position [2502, 0]
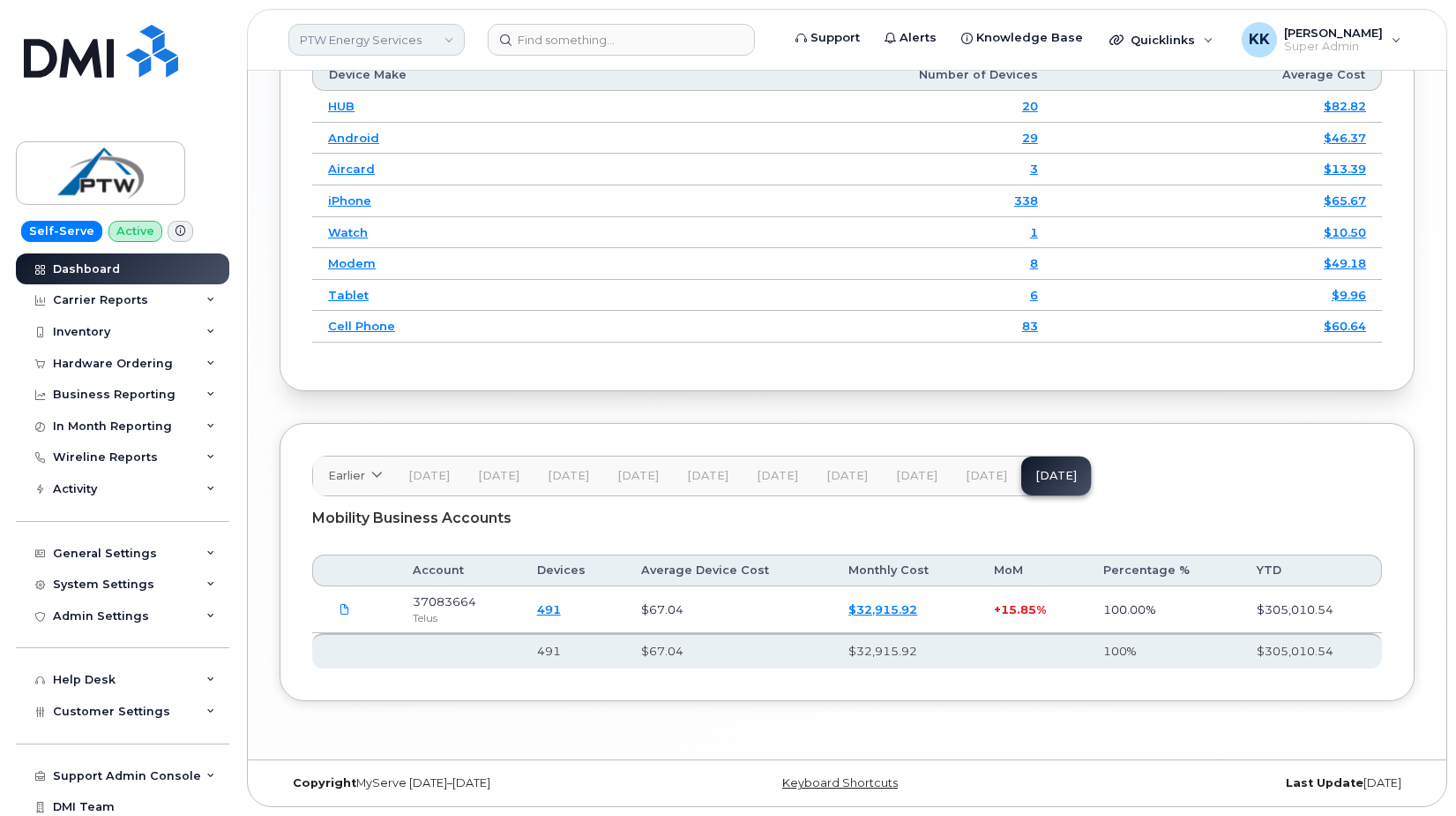
click at [407, 40] on link "PTW Energy Services" at bounding box center [377, 39] width 177 height 32
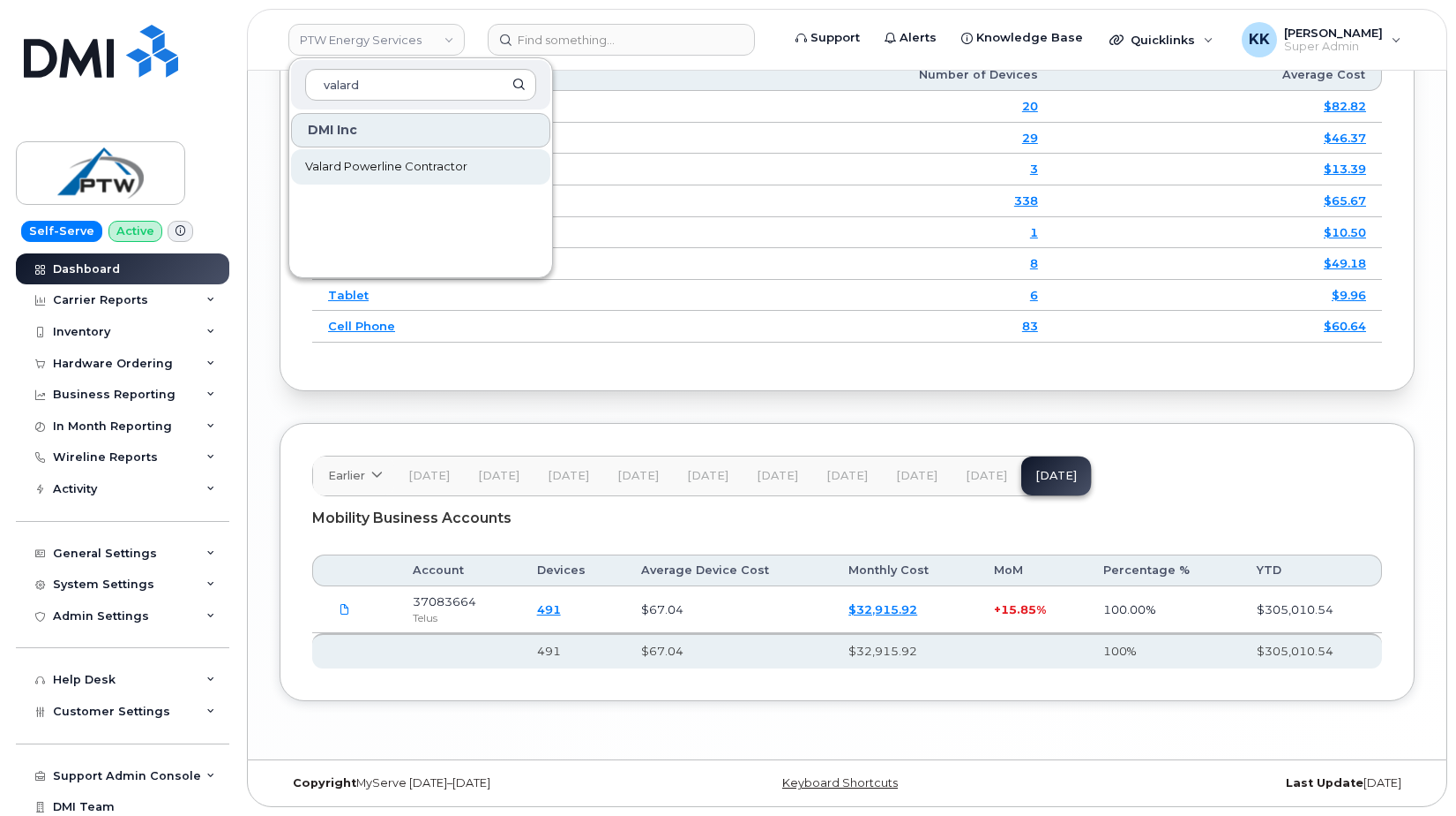
type input "valard"
click at [406, 166] on span "Valard Powerline Contractor" at bounding box center [386, 166] width 162 height 17
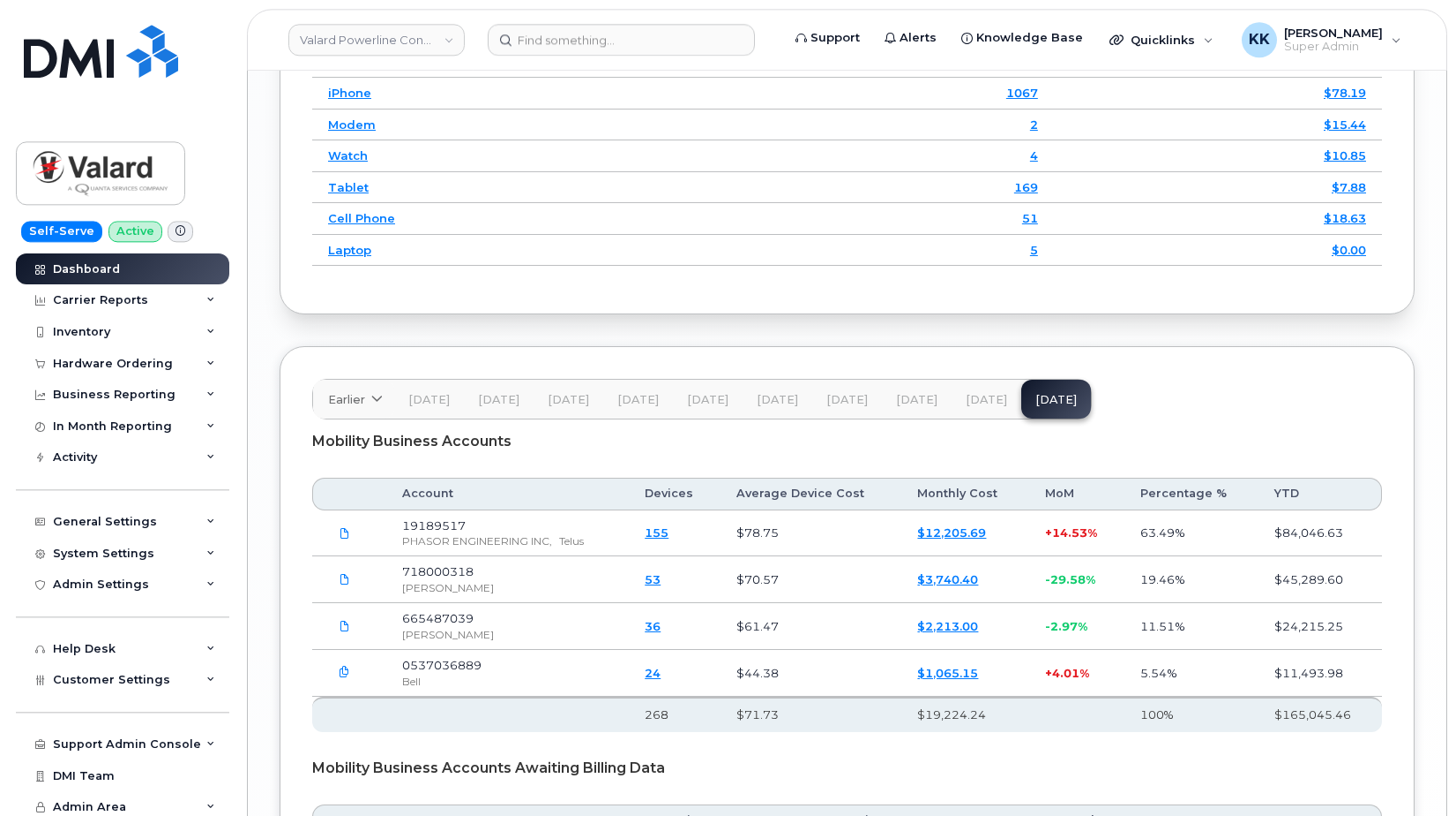
scroll to position [2734, 0]
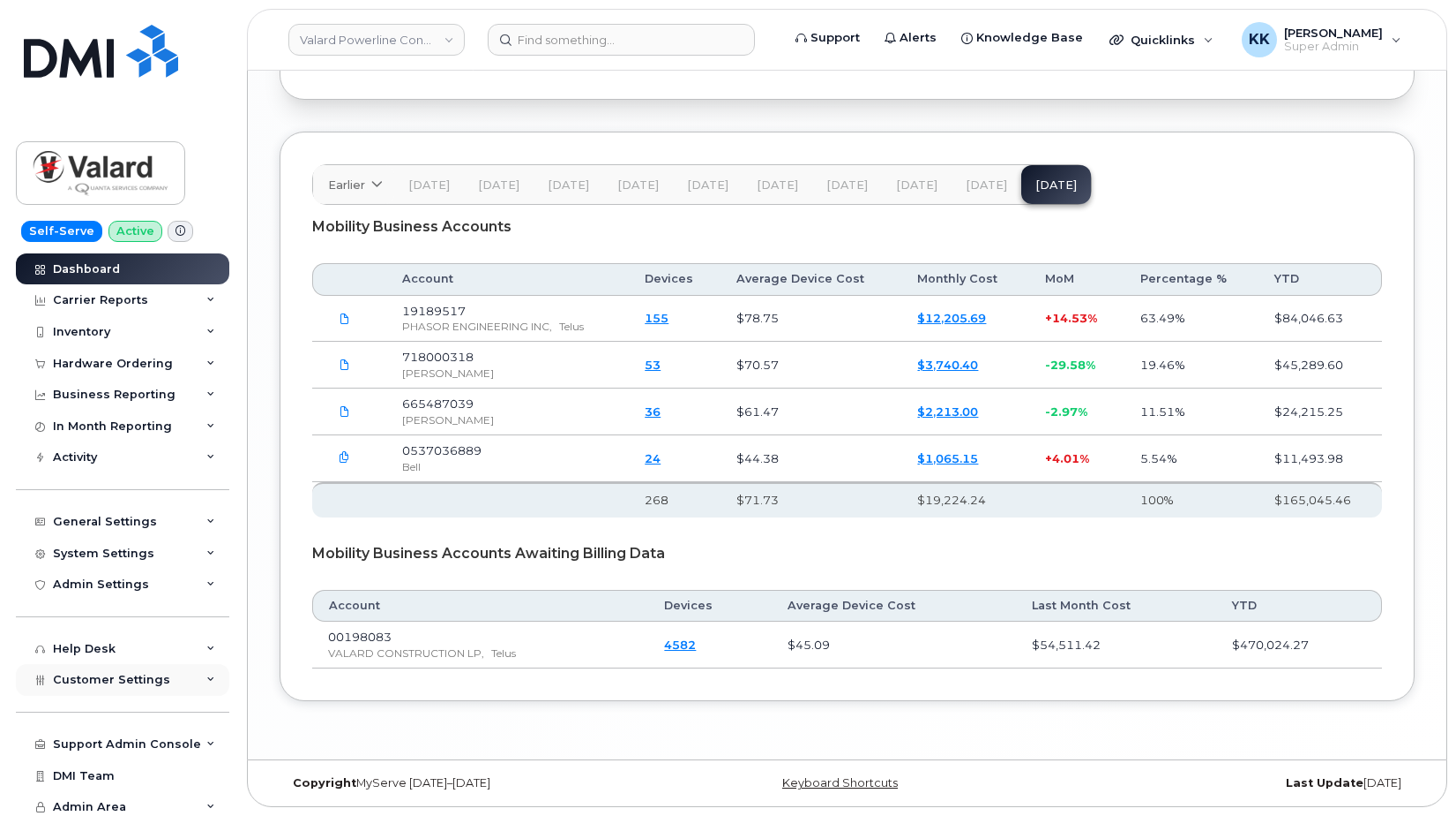
click at [133, 691] on div "Customer Settings" at bounding box center [122, 679] width 213 height 32
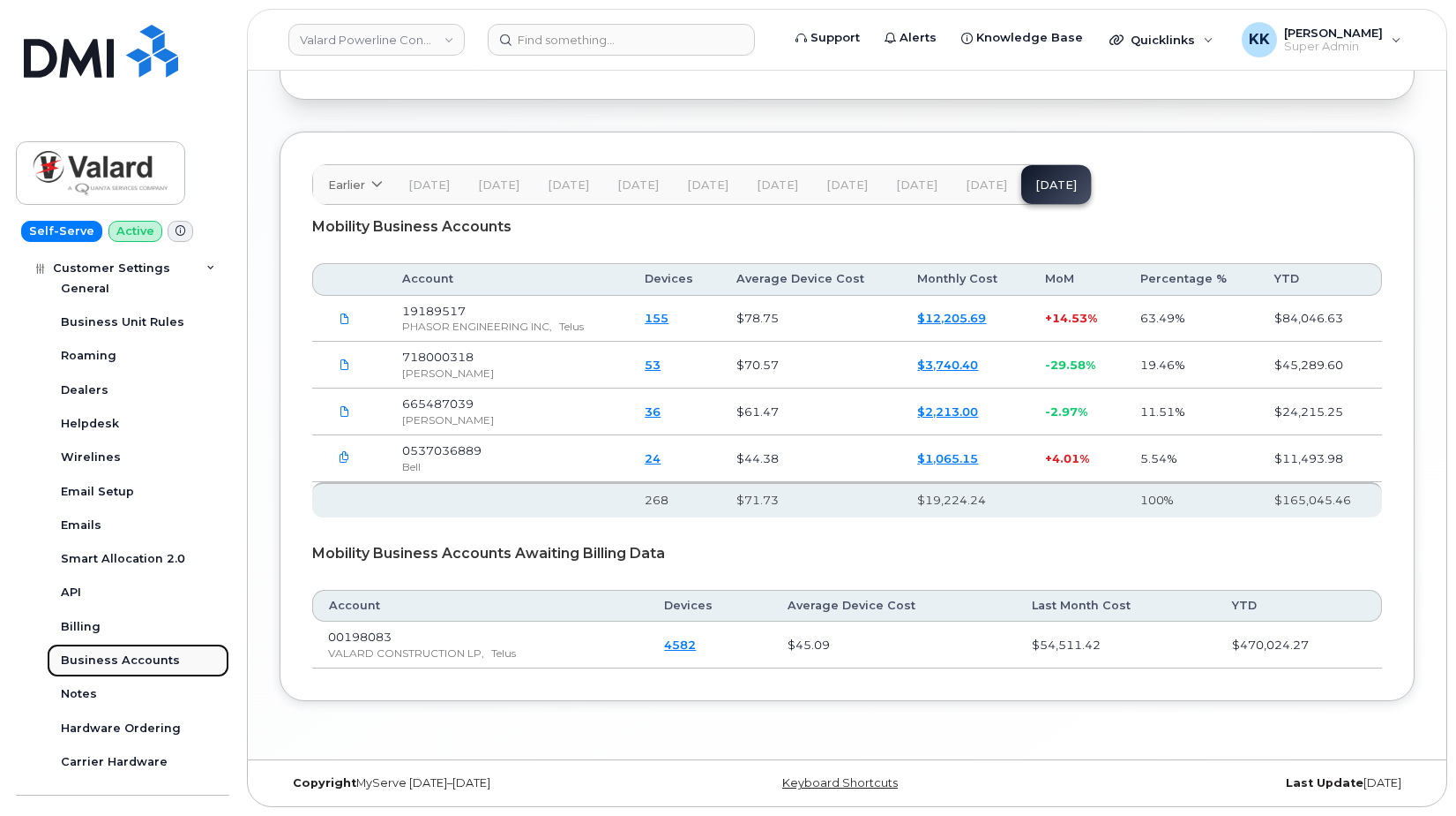
click at [131, 671] on link "Business Accounts" at bounding box center [137, 660] width 182 height 34
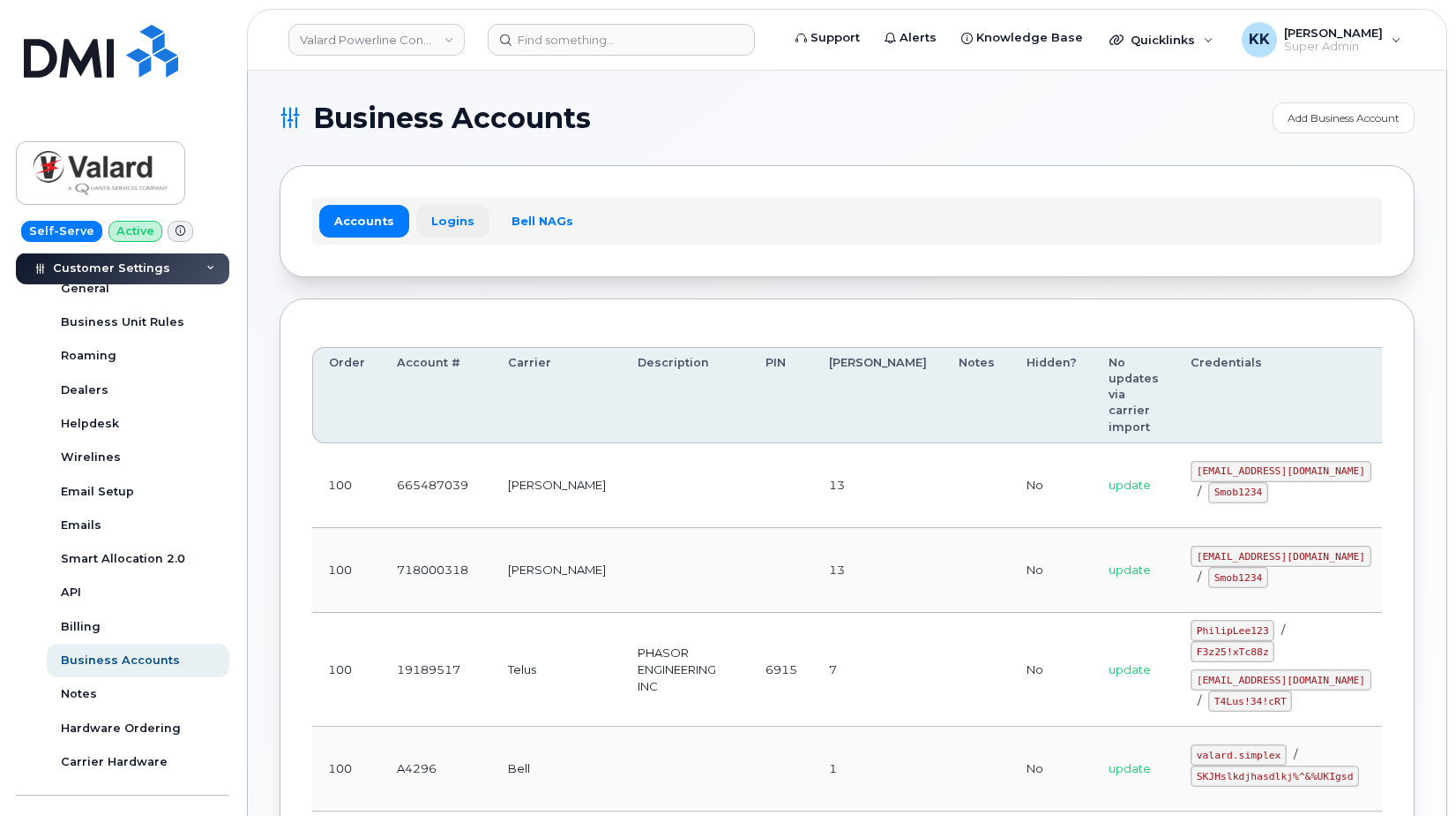
click at [448, 222] on link "Logins" at bounding box center [453, 220] width 73 height 32
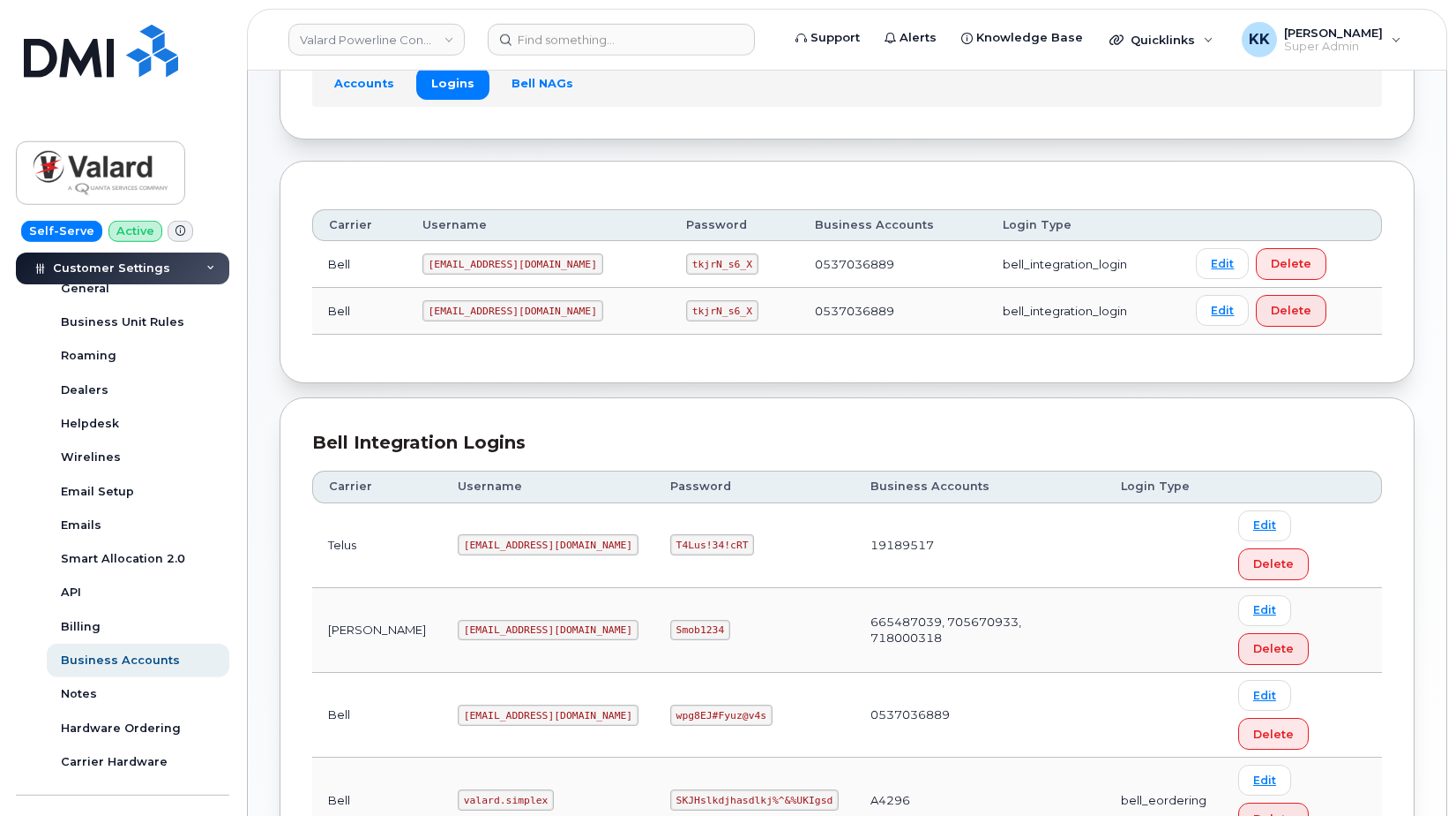
scroll to position [180, 0]
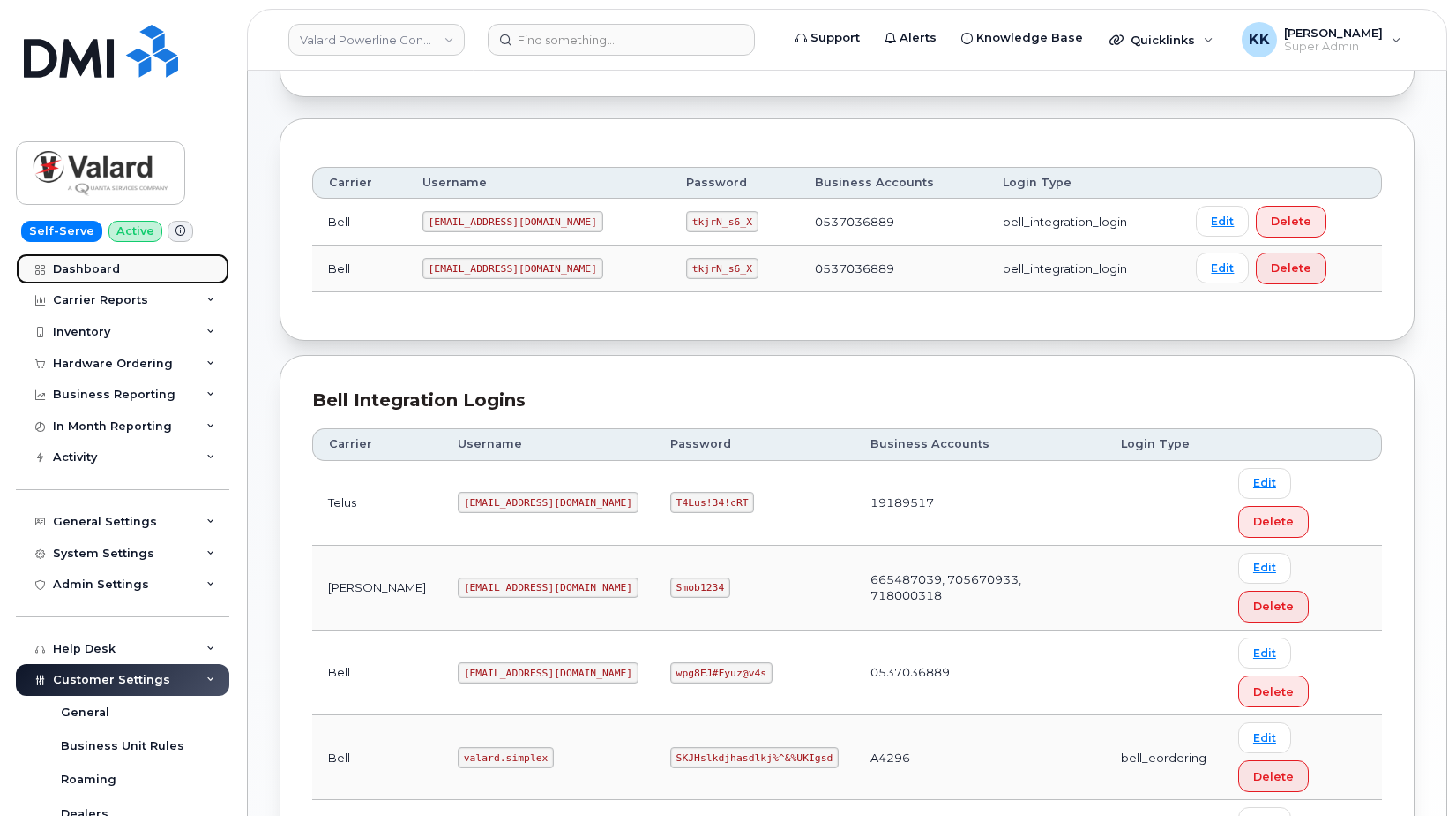
click at [108, 271] on div "Dashboard" at bounding box center [86, 269] width 67 height 14
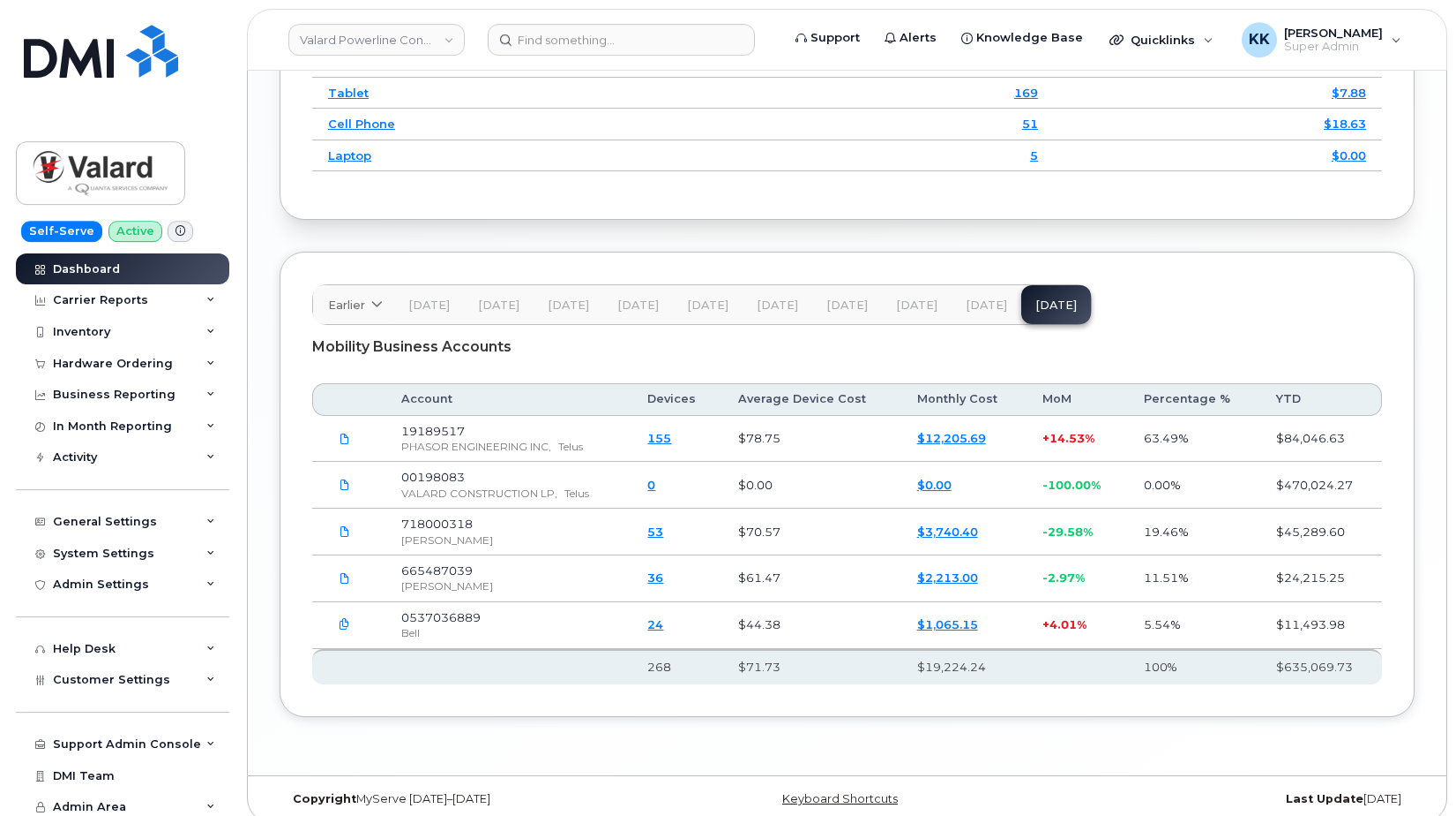
scroll to position [2611, 0]
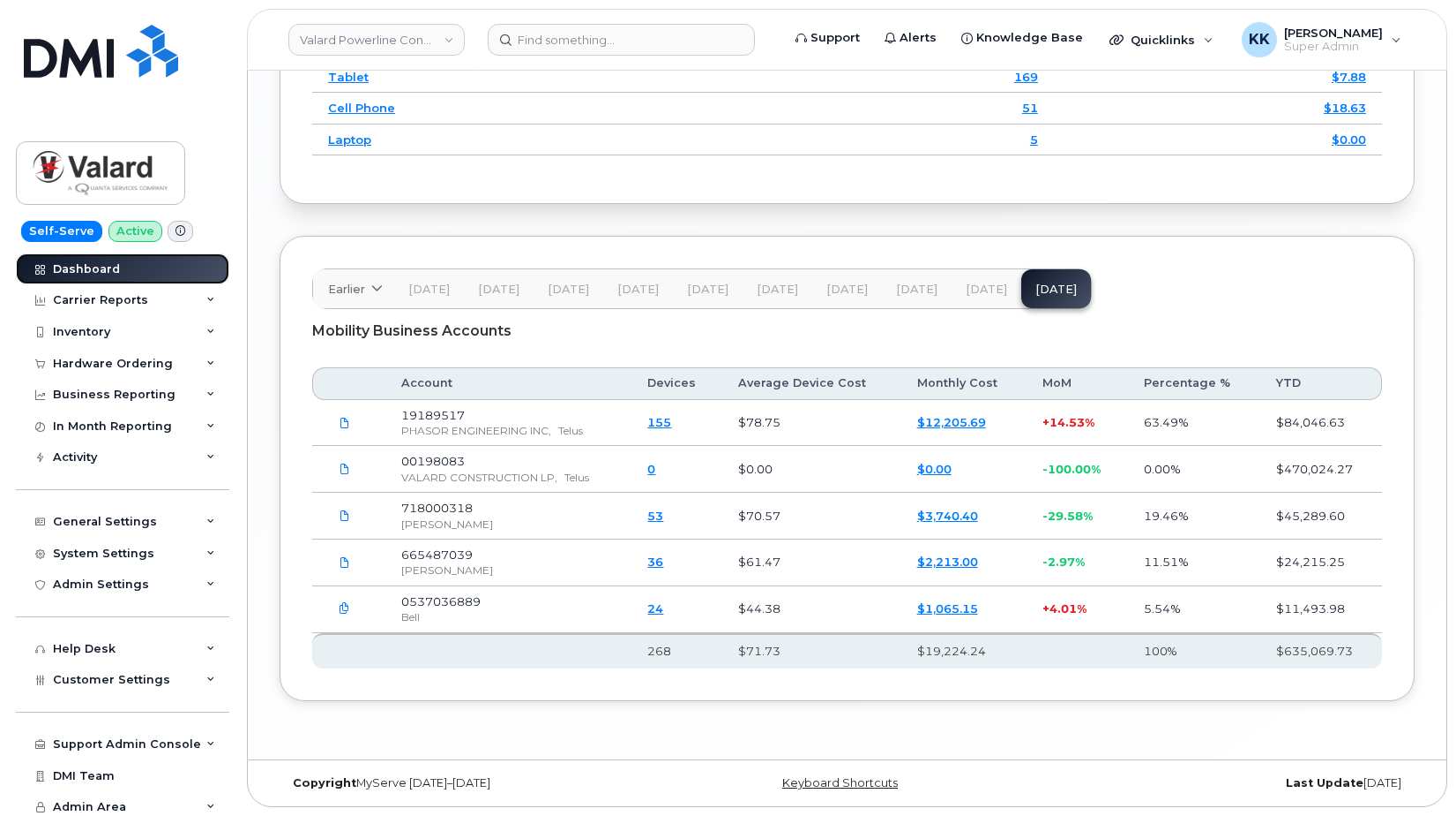
click at [77, 277] on link "Dashboard" at bounding box center [122, 269] width 213 height 32
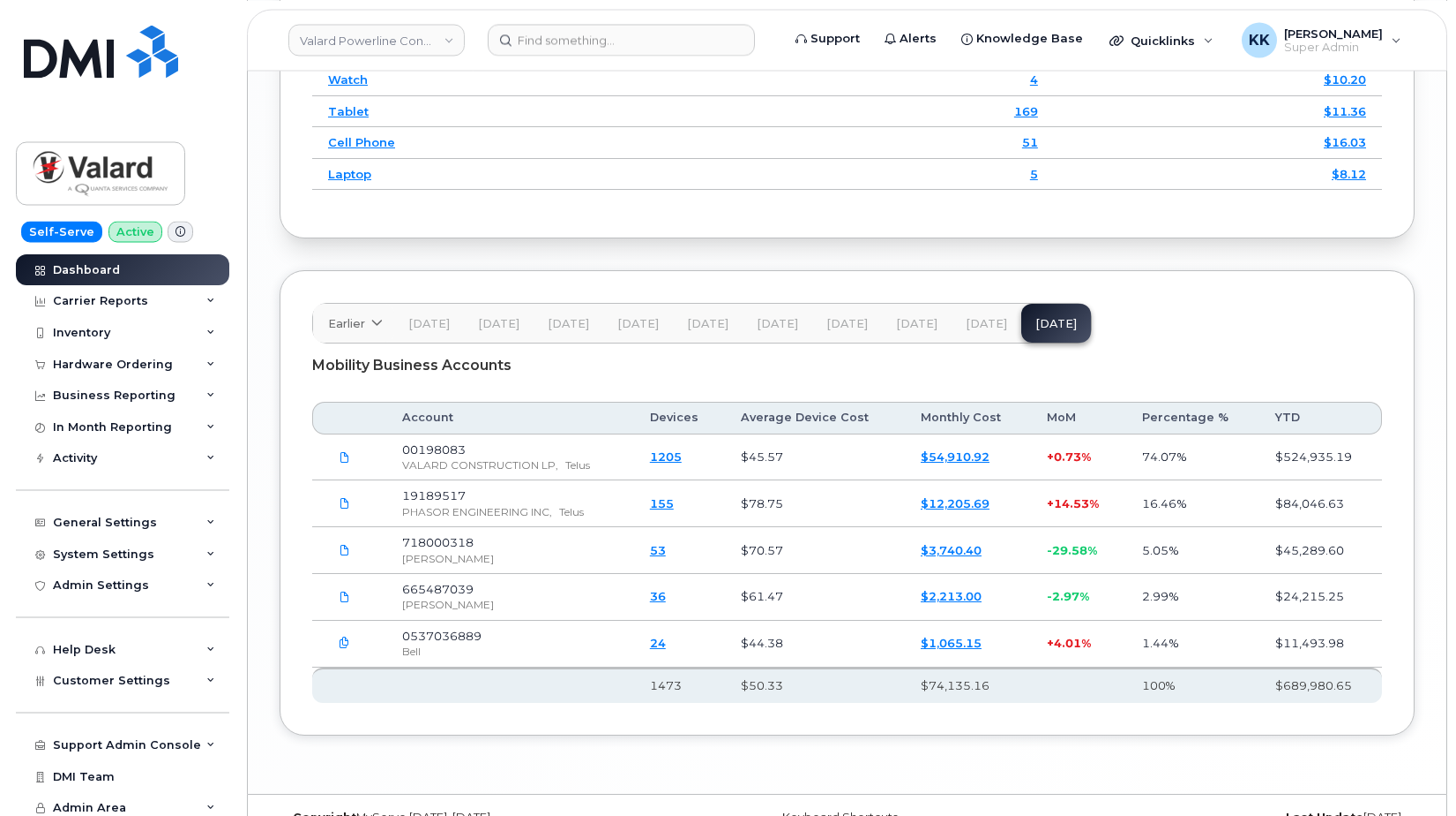
scroll to position [2611, 0]
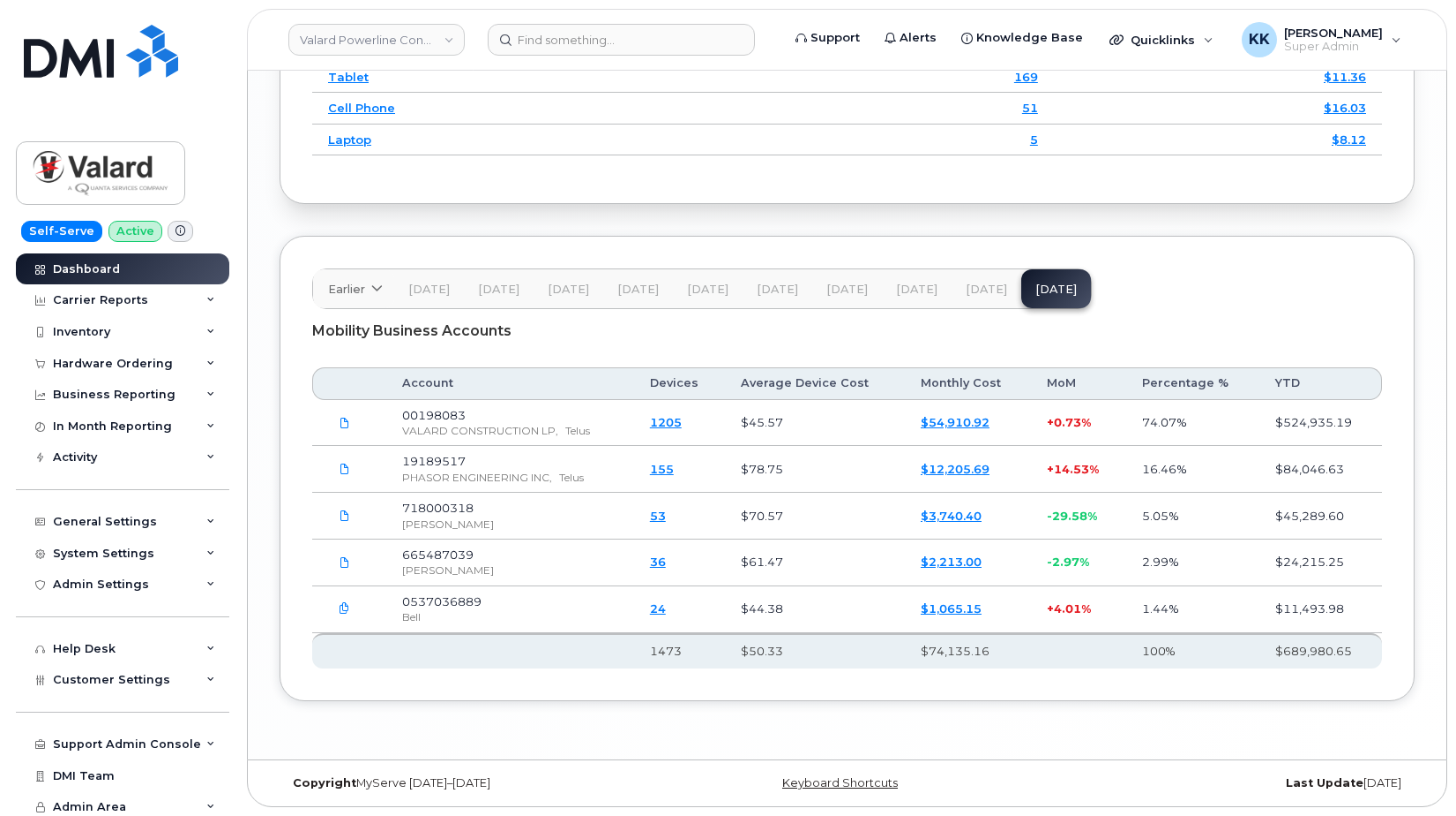
click at [956, 429] on link "$54,910.92" at bounding box center [955, 421] width 69 height 14
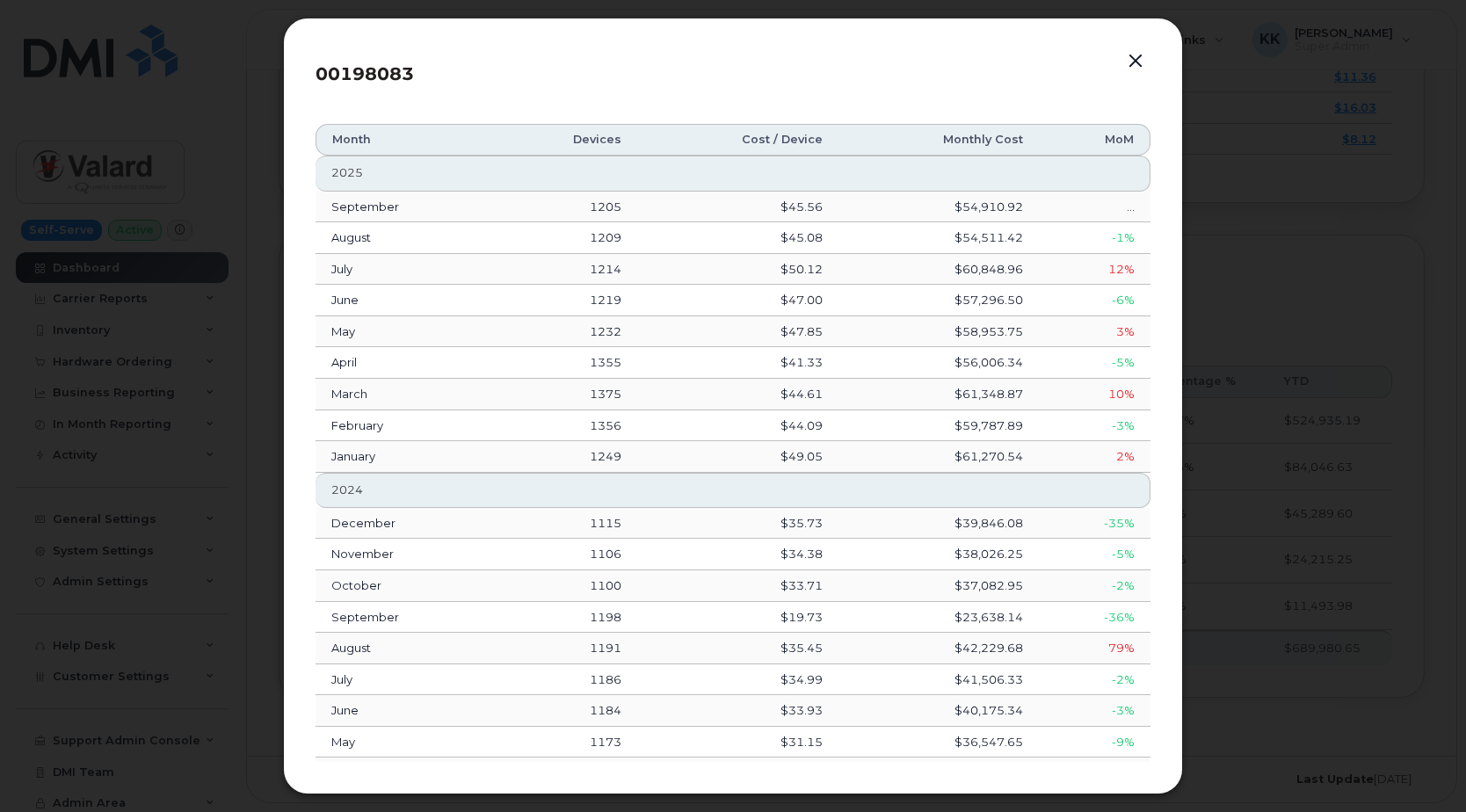
click at [1136, 60] on button "button" at bounding box center [1135, 61] width 26 height 25
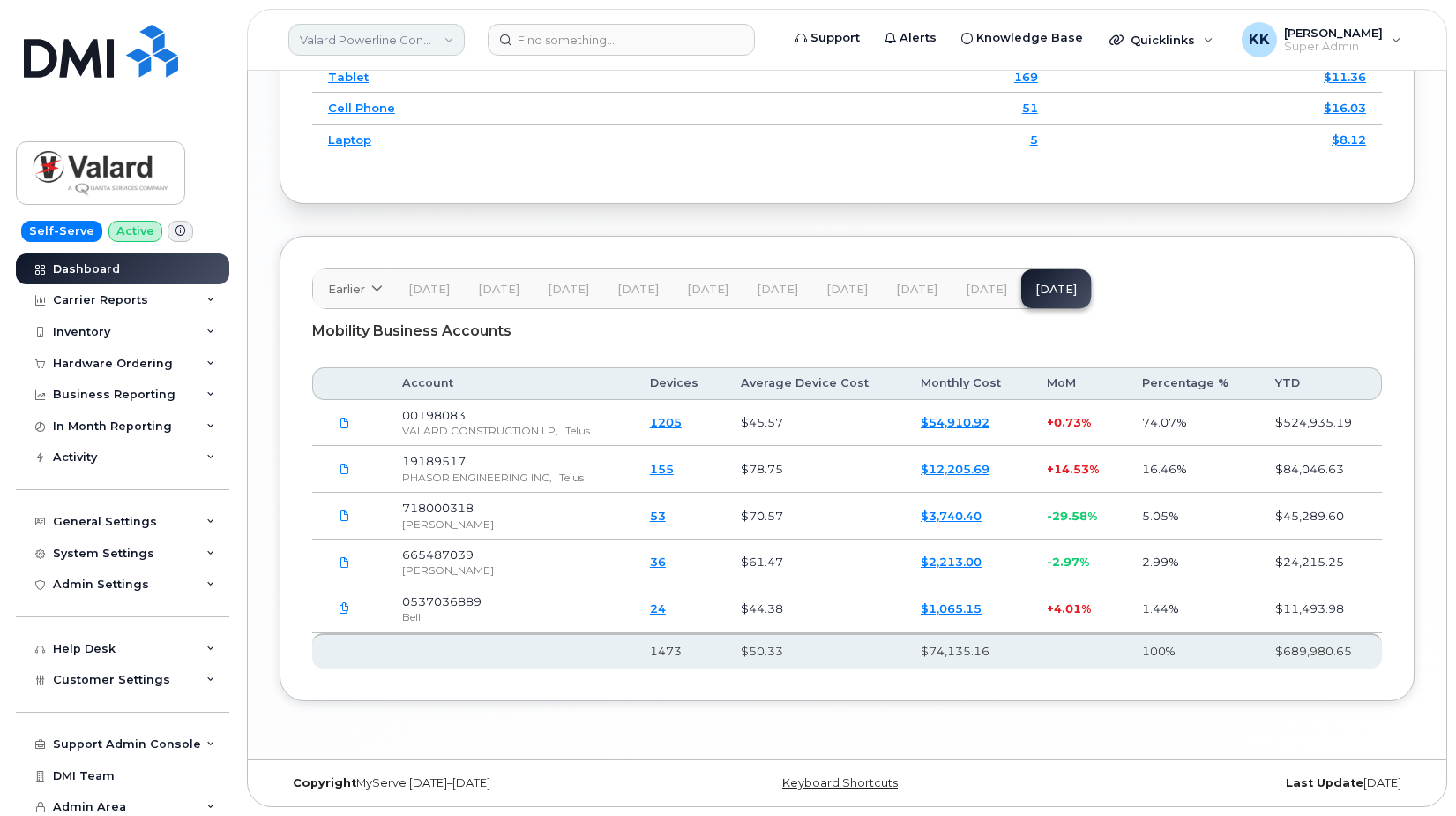
click at [378, 44] on link "Valard Powerline Contractor" at bounding box center [377, 39] width 177 height 32
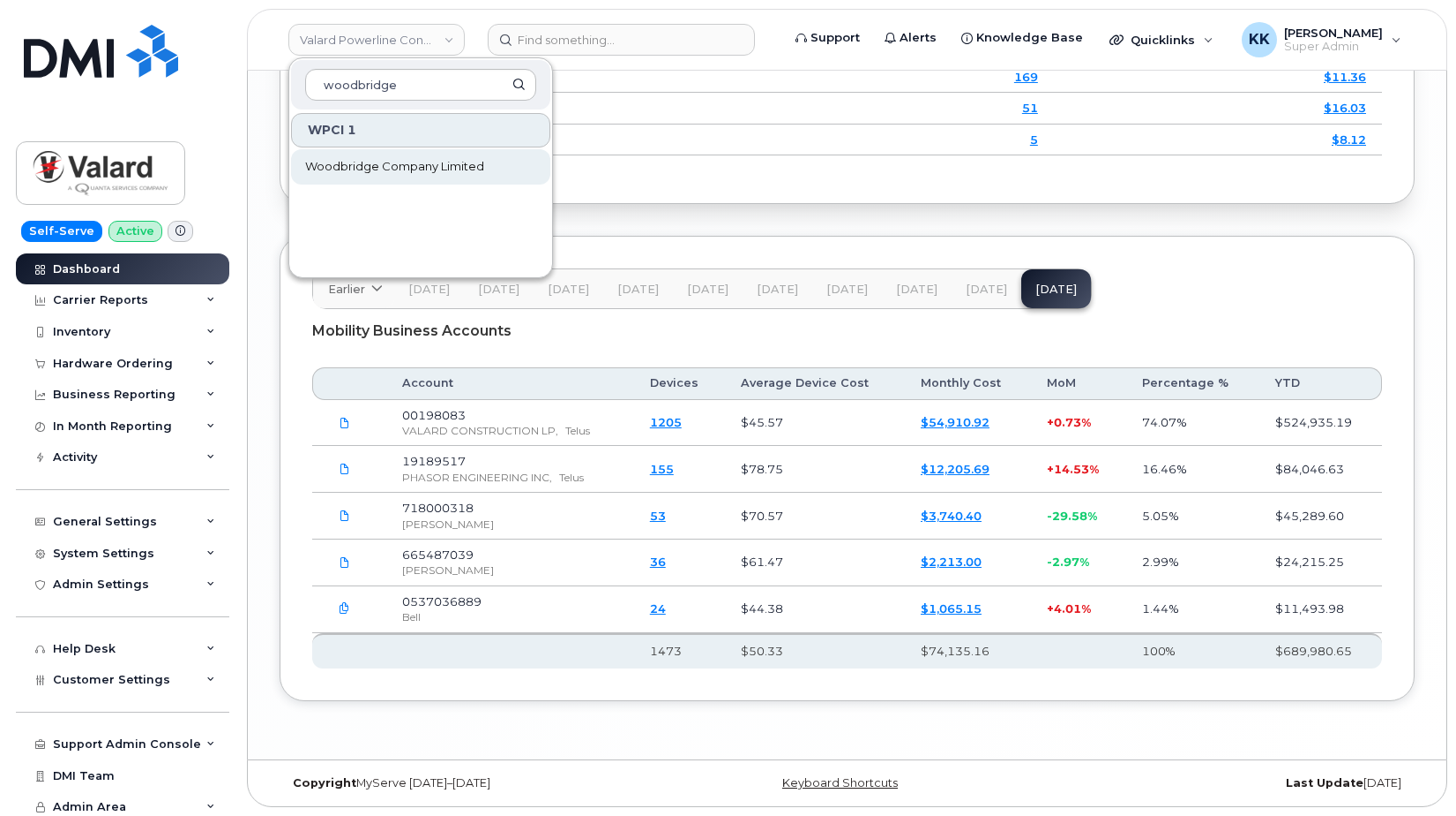
type input "woodbridge"
click at [377, 154] on link "Woodbridge Company Limited" at bounding box center [421, 167] width 259 height 36
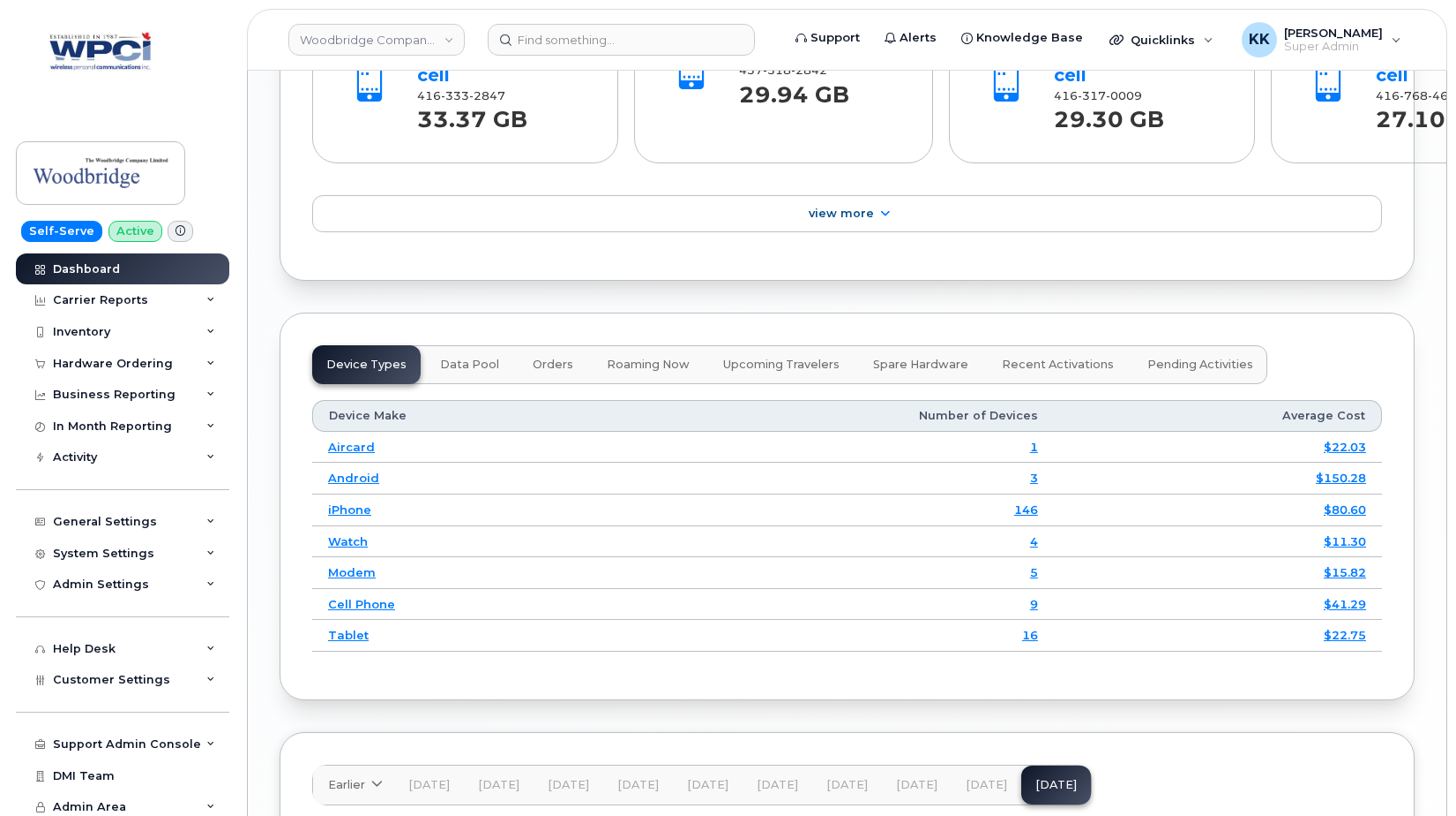
scroll to position [2380, 0]
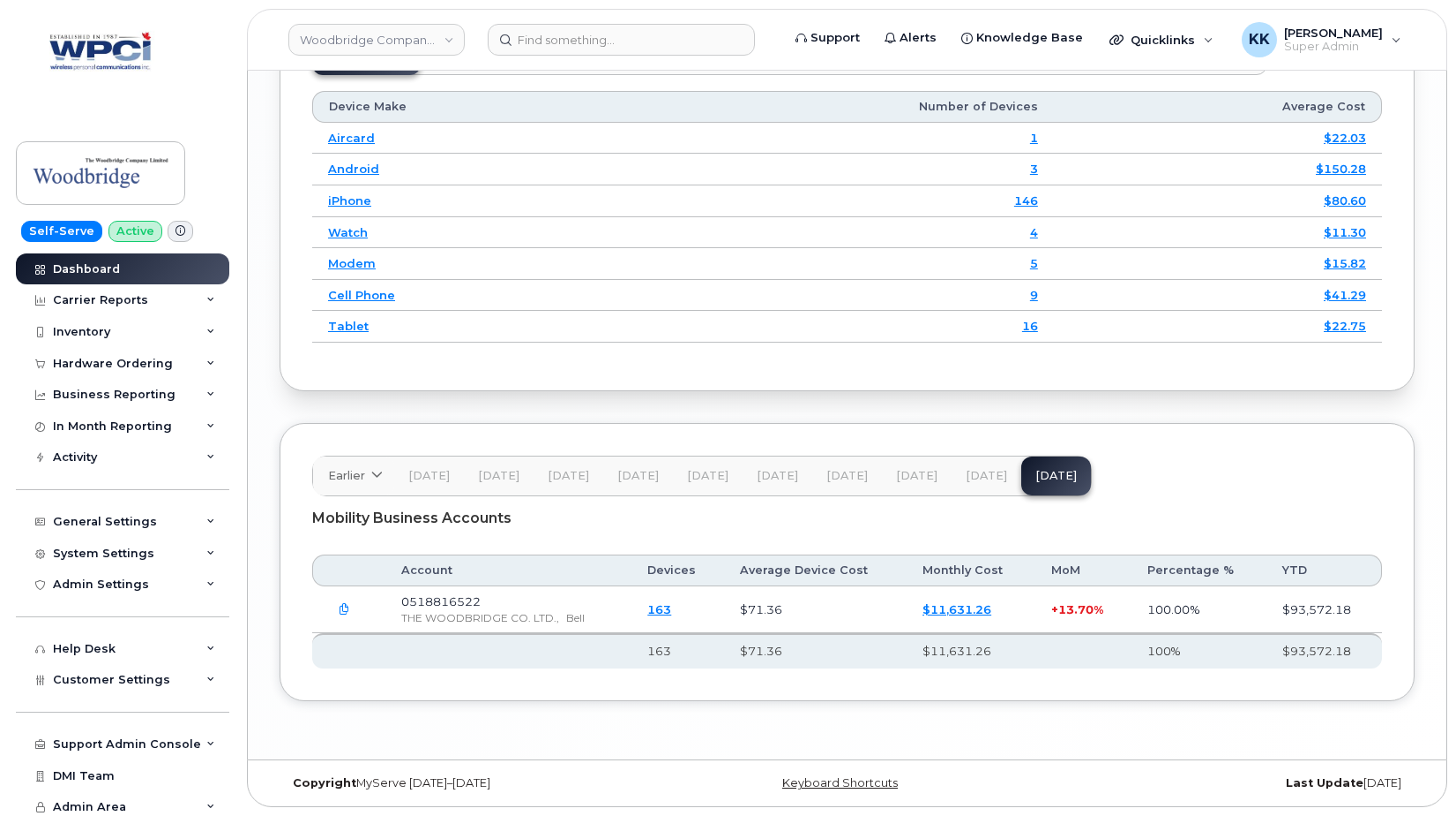
click at [1002, 464] on button "[DATE]" at bounding box center [987, 476] width 70 height 39
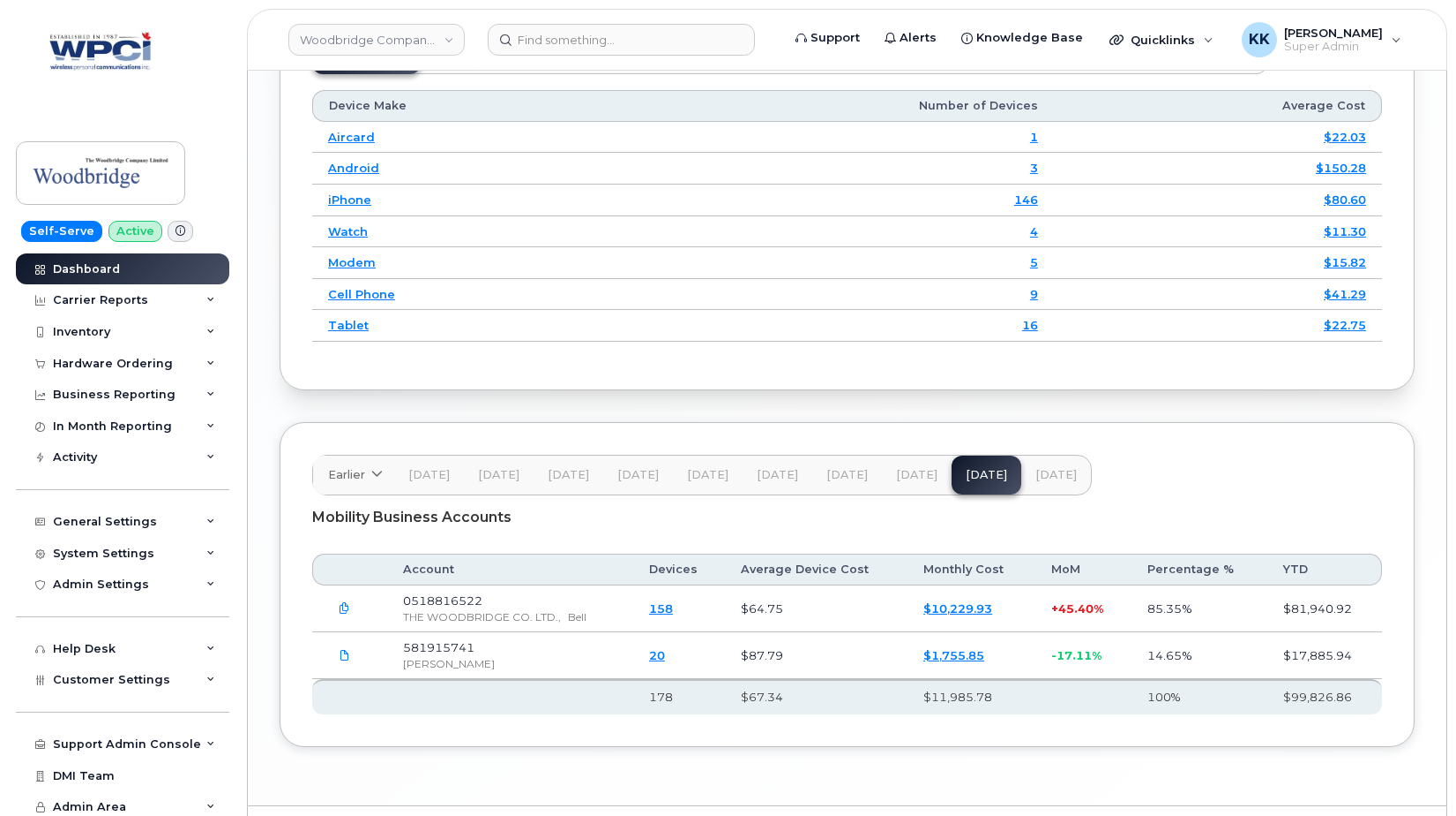
click at [1050, 479] on span "[DATE]" at bounding box center [1056, 474] width 41 height 14
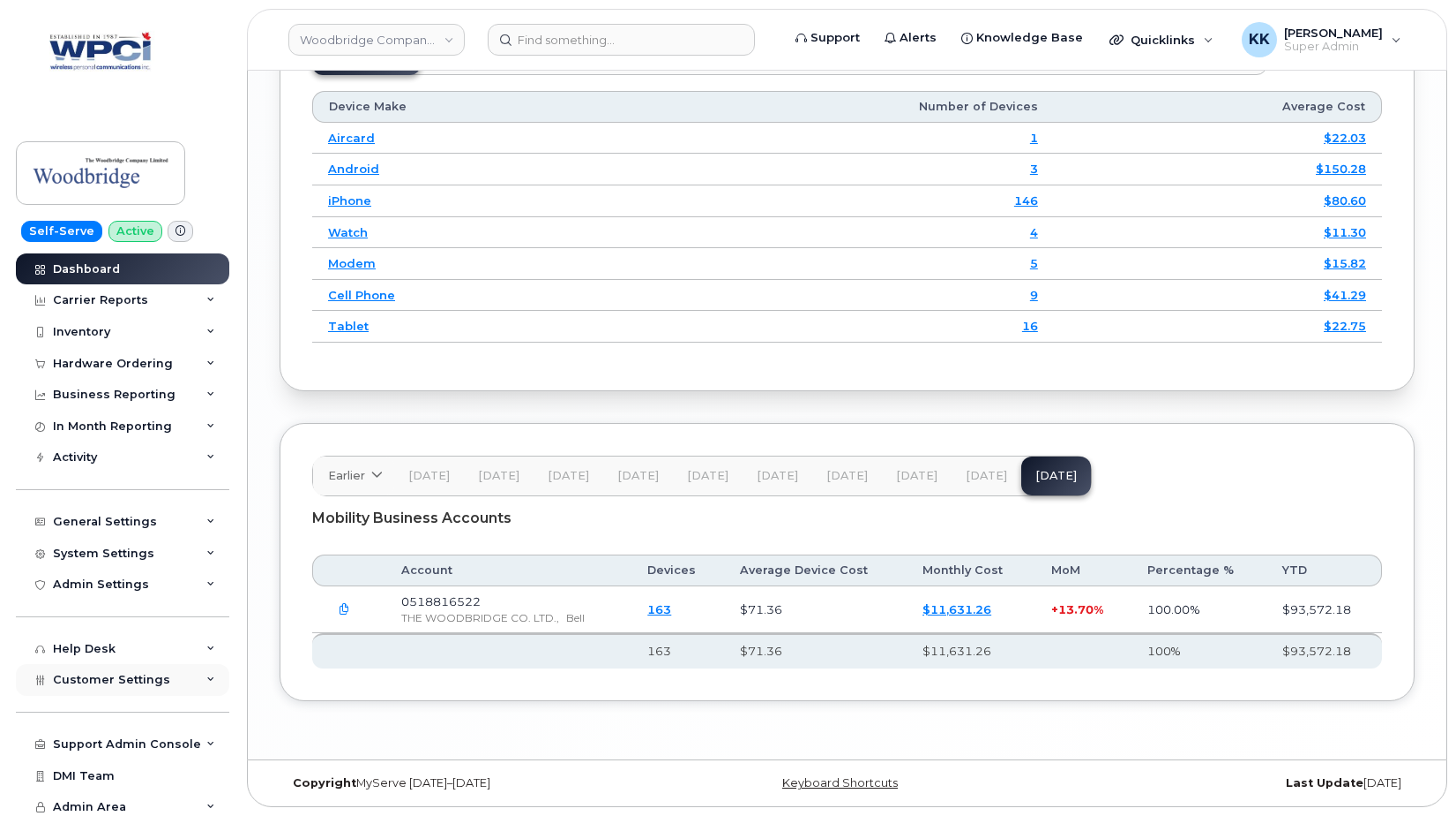
click at [149, 674] on span "Customer Settings" at bounding box center [112, 679] width 117 height 13
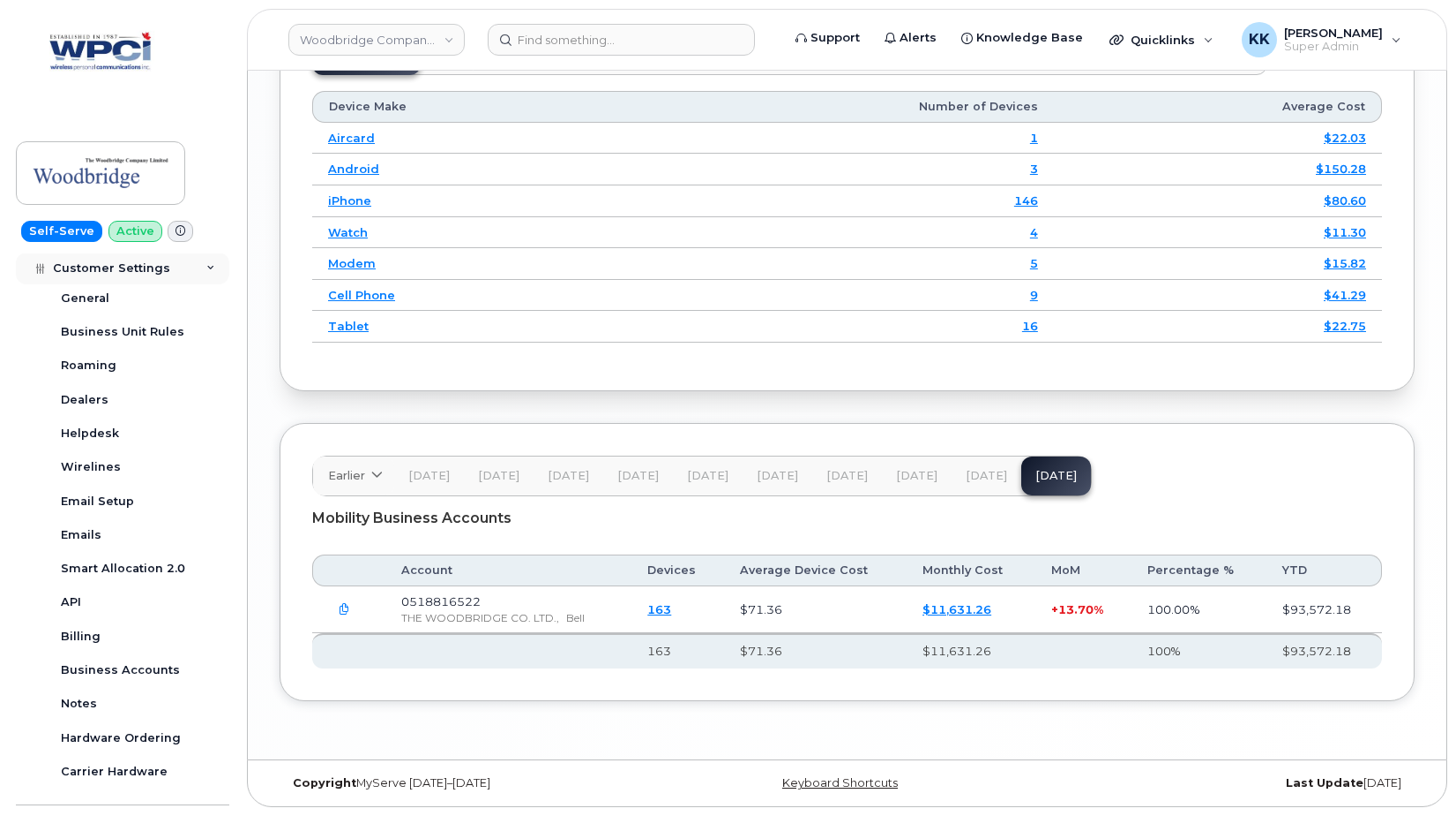
scroll to position [509, 0]
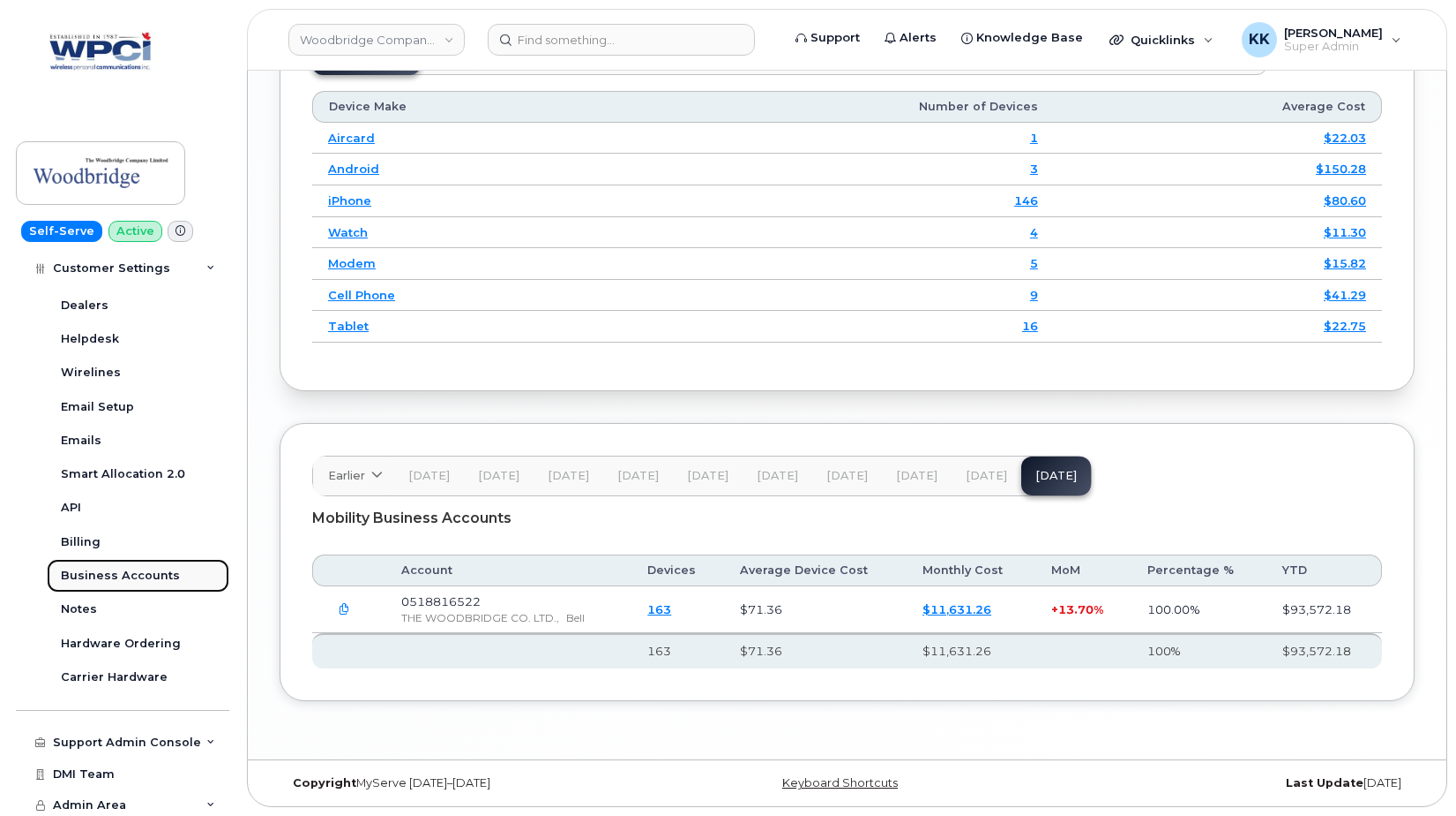
click at [127, 567] on link "Business Accounts" at bounding box center [137, 575] width 182 height 34
